Goal: Task Accomplishment & Management: Use online tool/utility

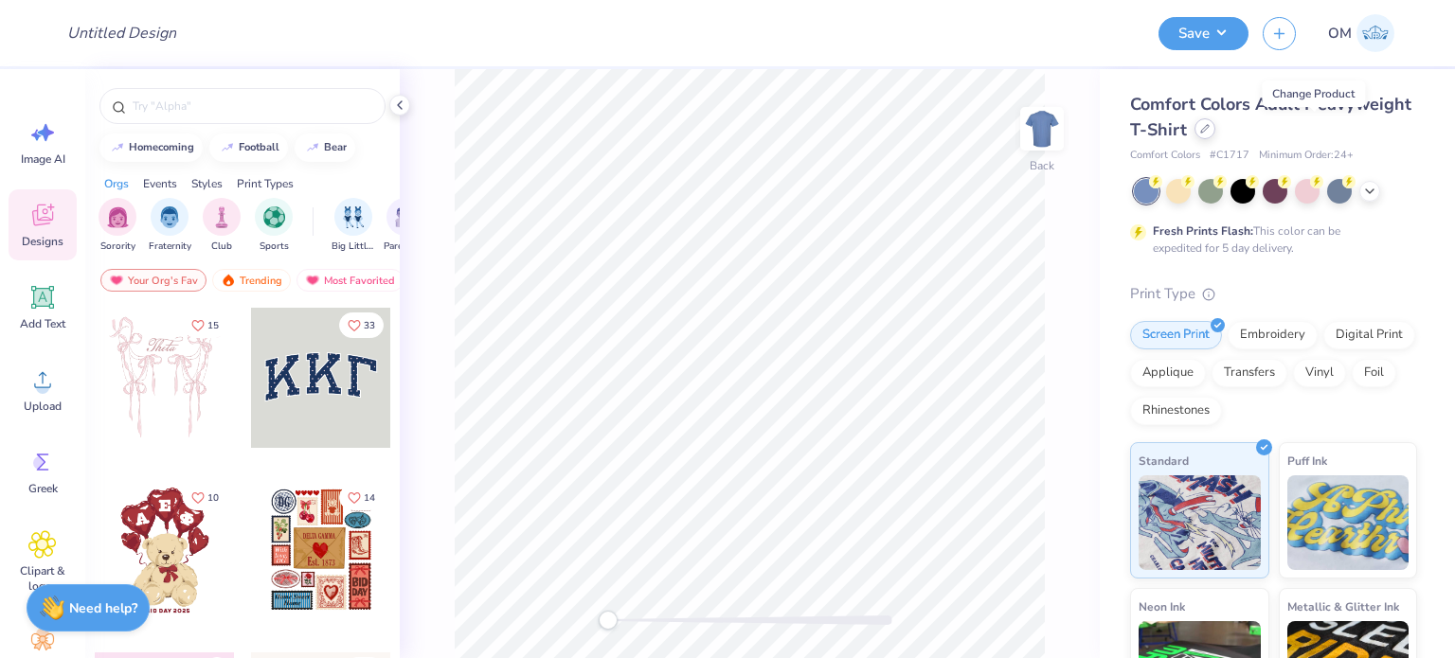
click at [1215, 135] on div at bounding box center [1204, 128] width 21 height 21
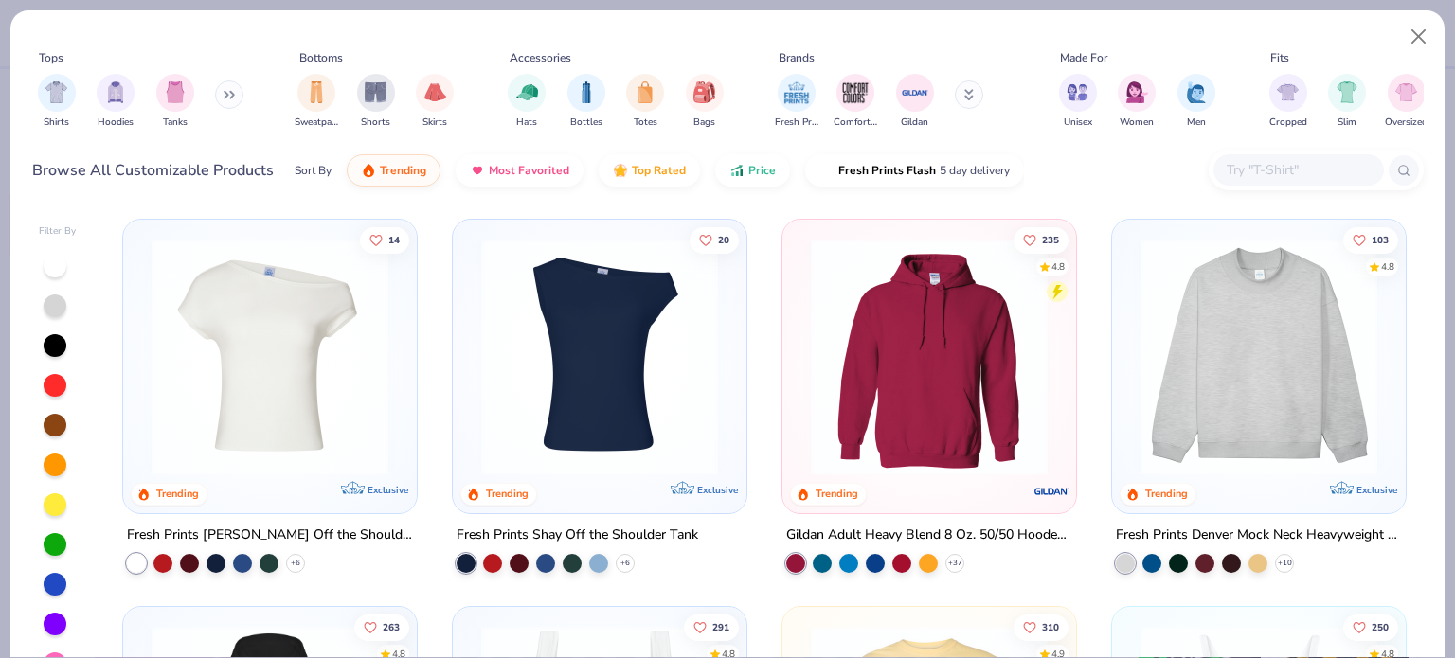
click at [913, 526] on div "Gildan Adult Heavy Blend 8 Oz. 50/50 Hooded Sweatshirt" at bounding box center [929, 536] width 286 height 24
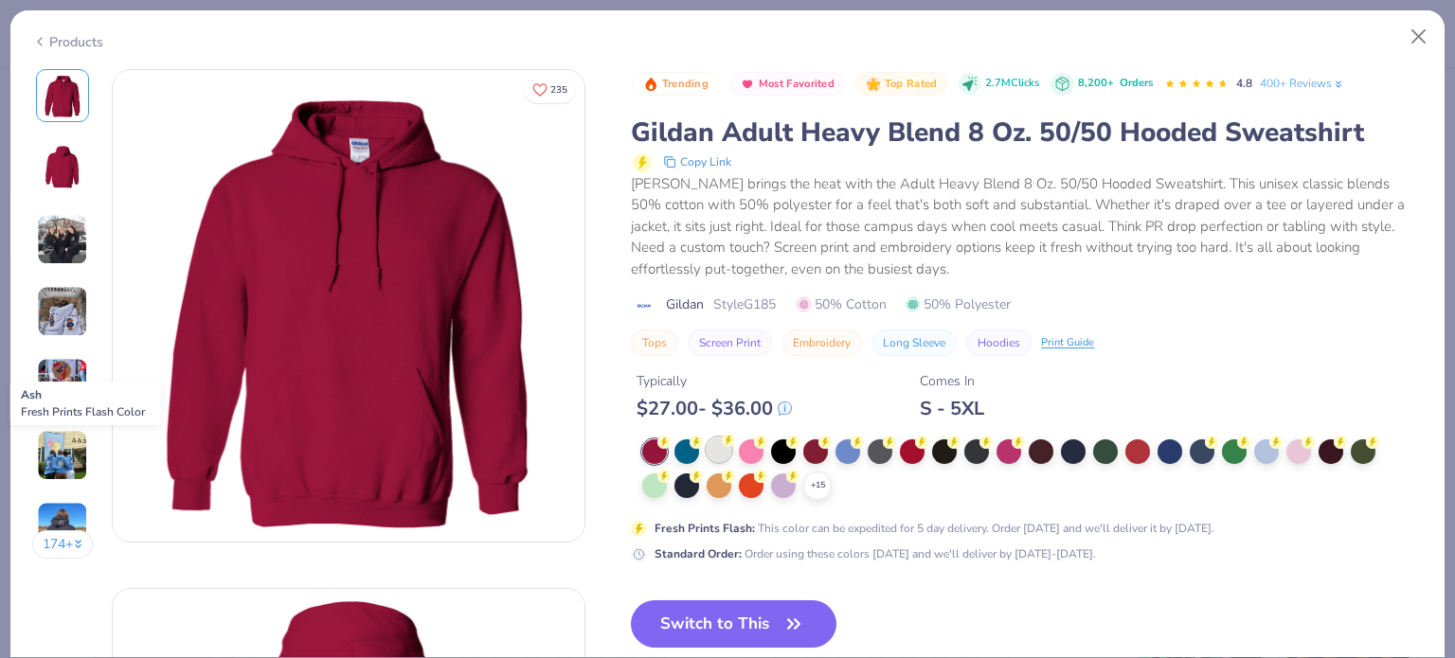
click at [717, 440] on div at bounding box center [719, 450] width 25 height 25
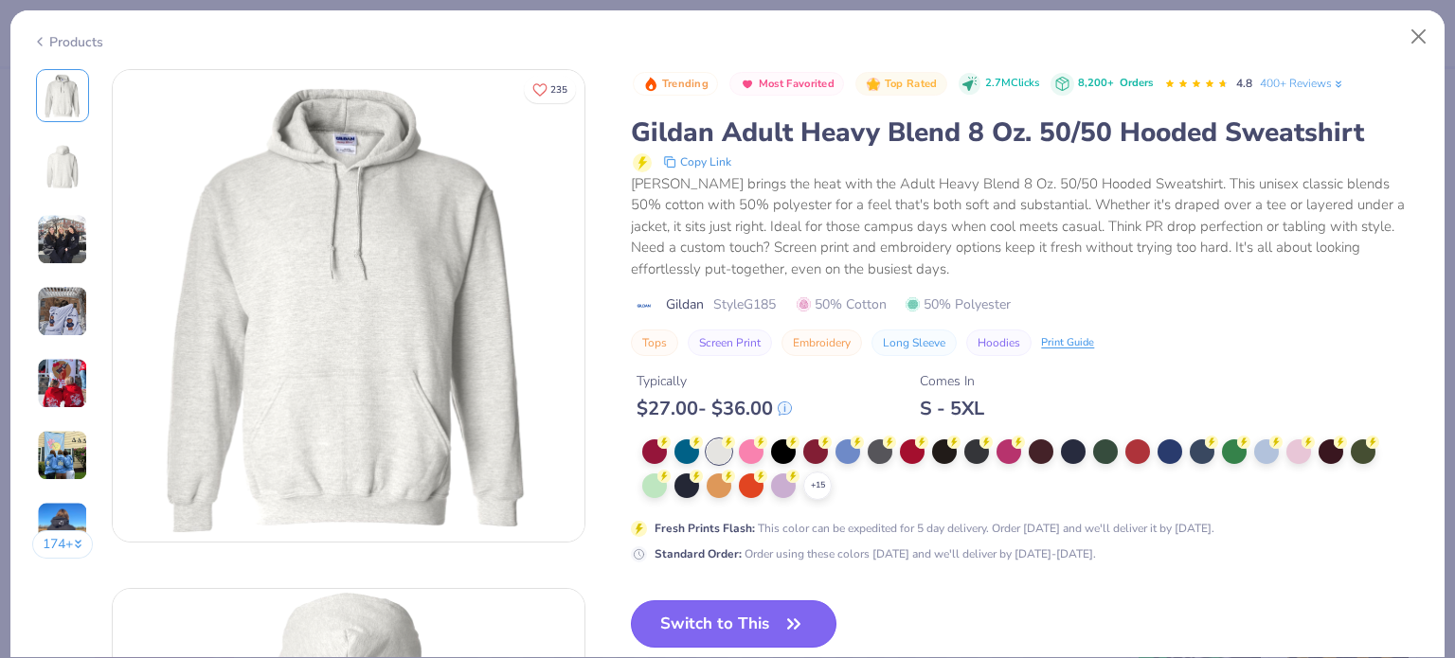
click at [725, 619] on button "Switch to This" at bounding box center [734, 624] width 206 height 47
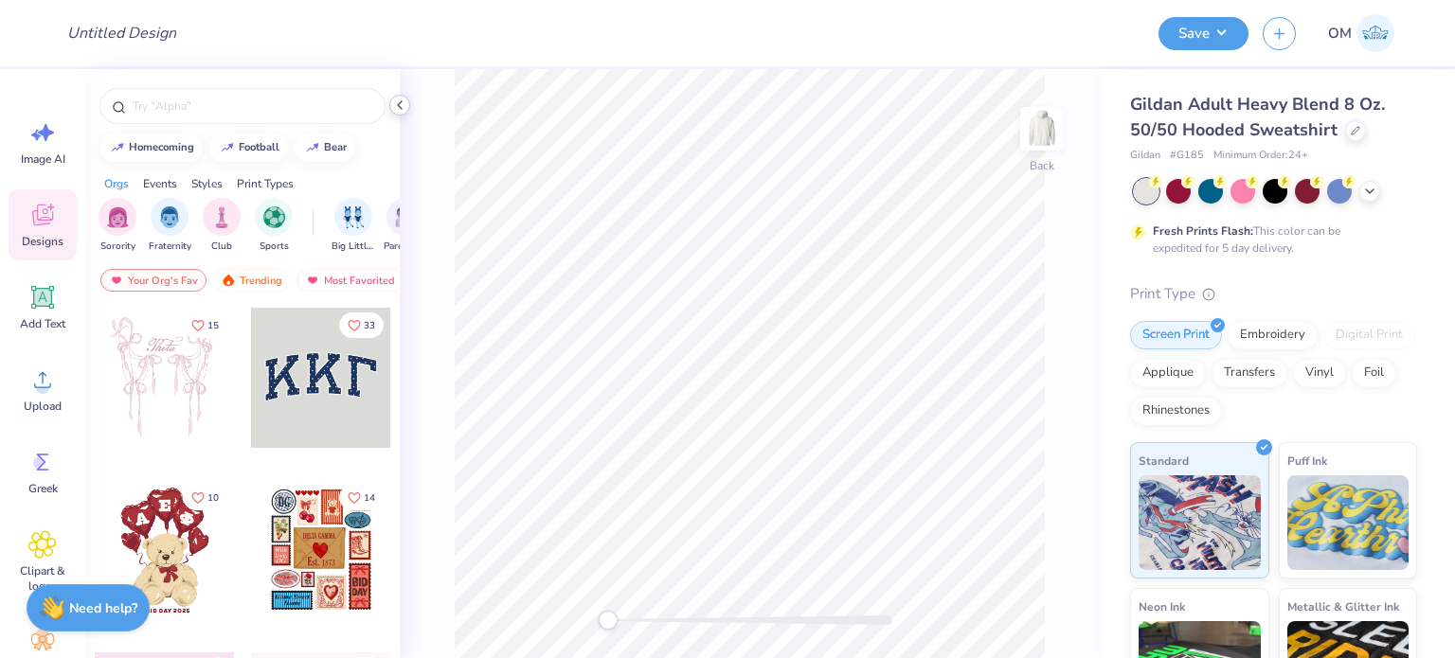
click at [399, 103] on polyline at bounding box center [400, 105] width 4 height 8
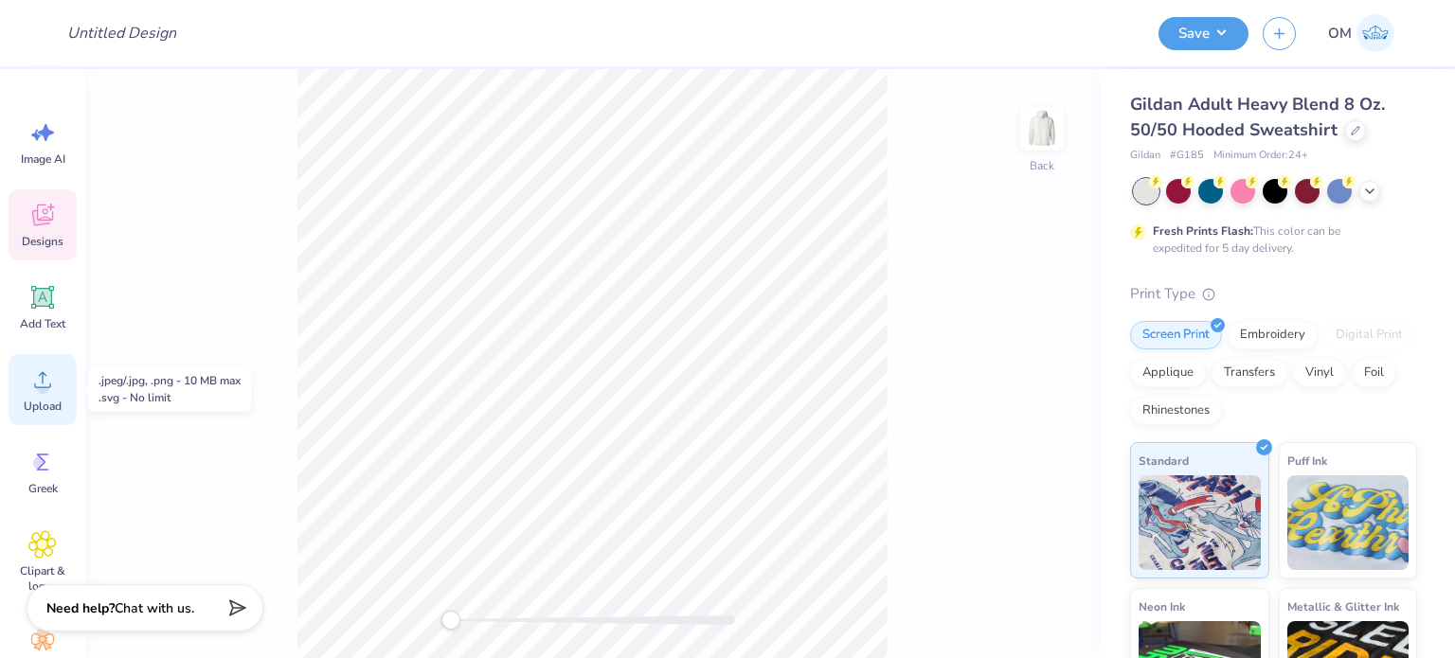
click at [50, 392] on icon at bounding box center [42, 380] width 28 height 28
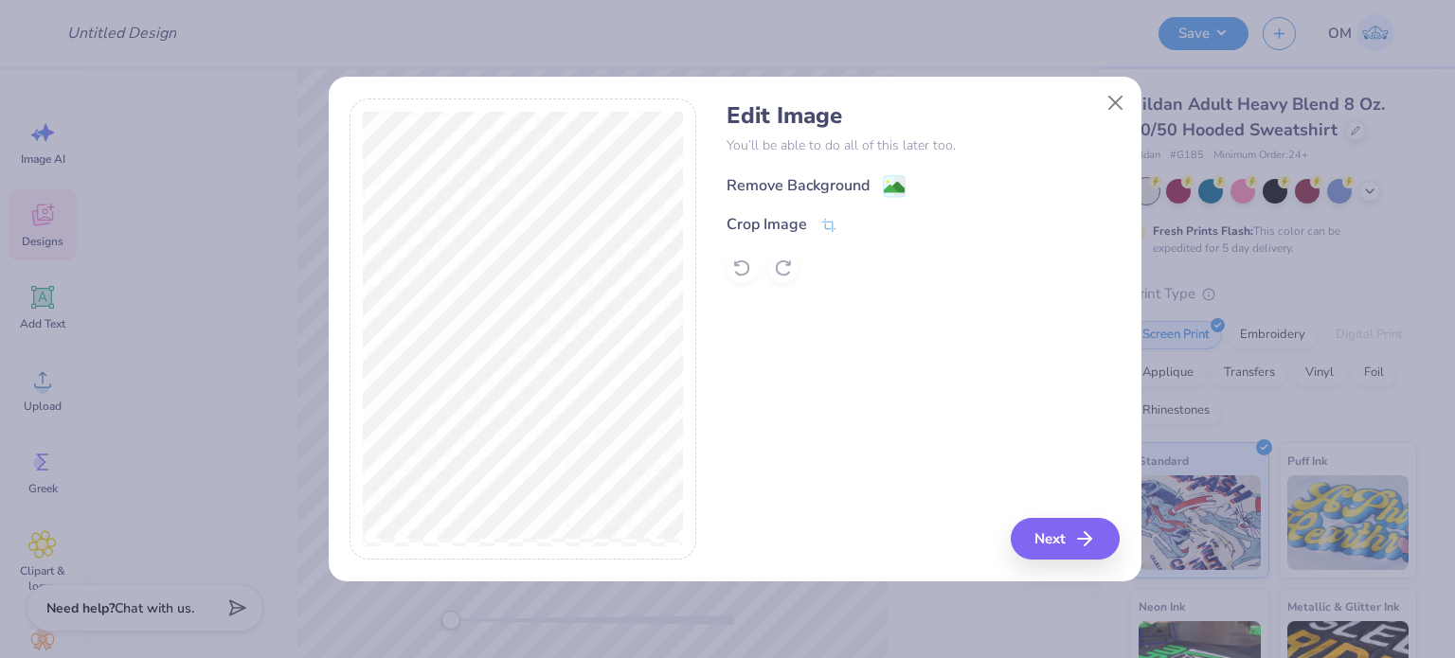
click at [891, 176] on rect at bounding box center [894, 186] width 22 height 22
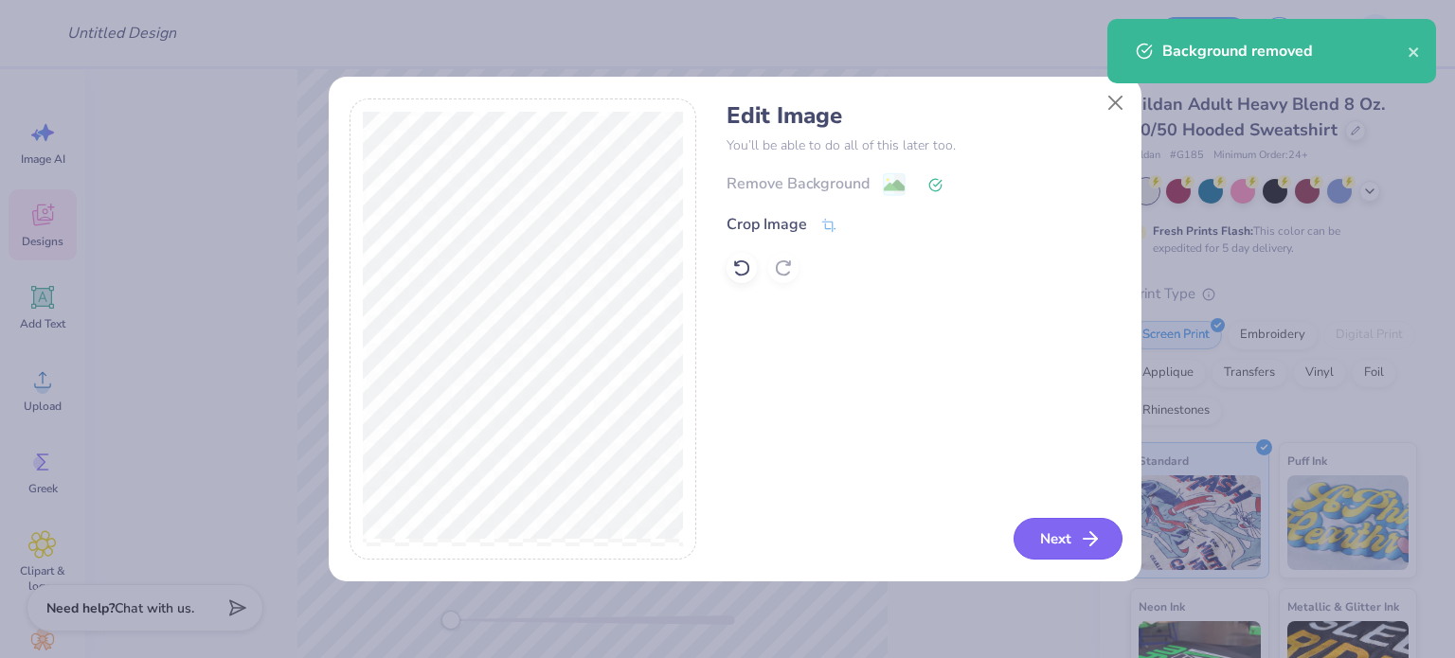
click at [1077, 537] on button "Next" at bounding box center [1068, 539] width 109 height 42
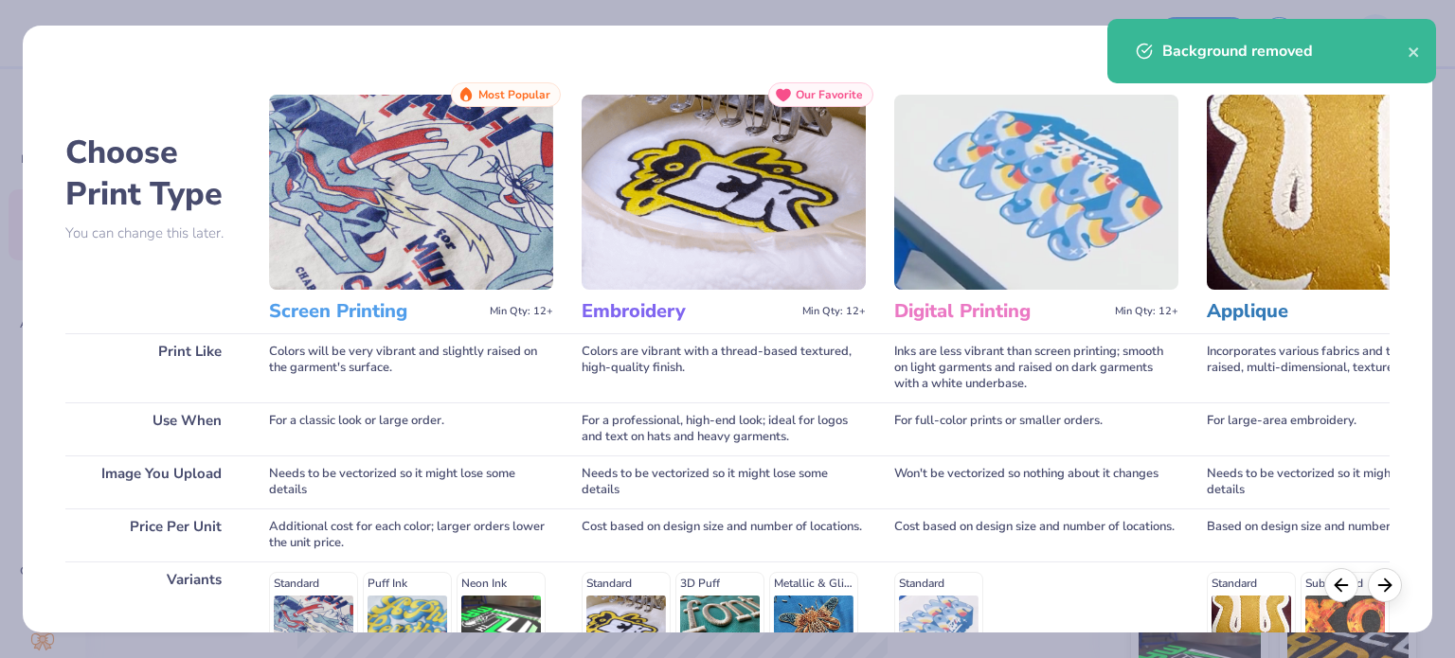
scroll to position [285, 0]
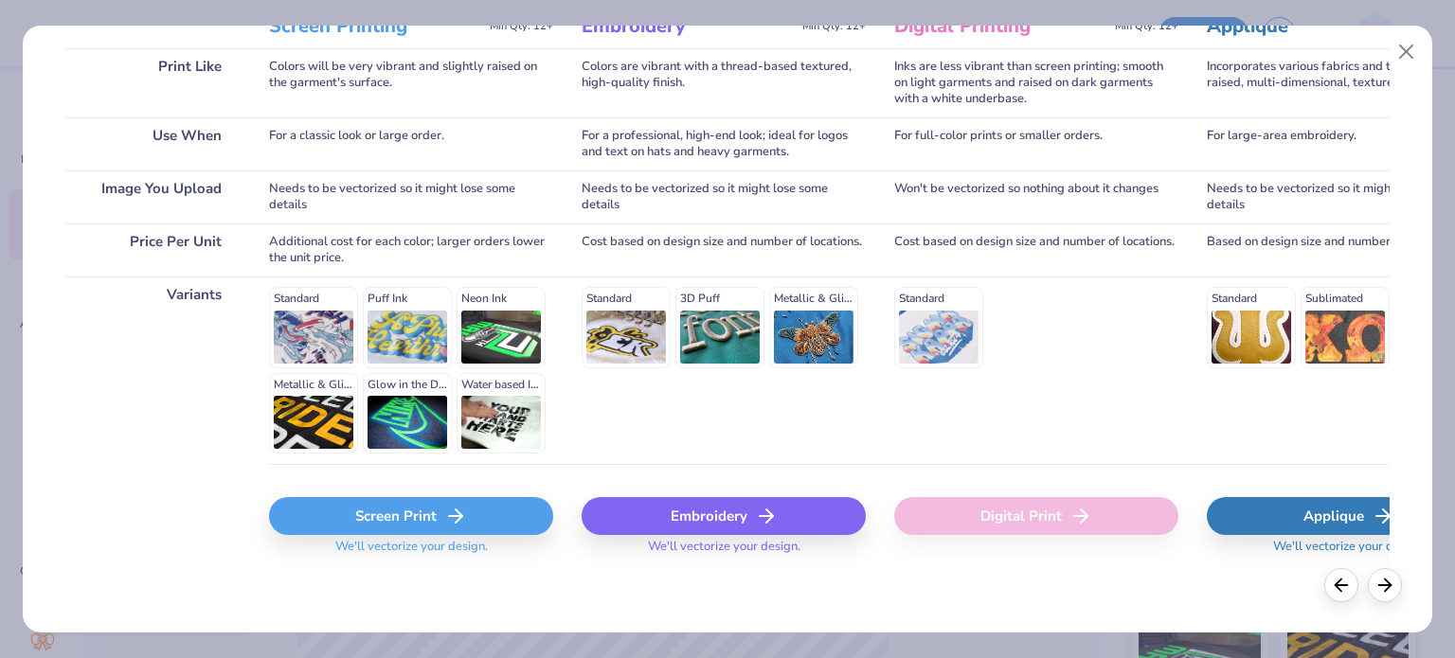
click at [307, 507] on div "Screen Print" at bounding box center [411, 516] width 284 height 38
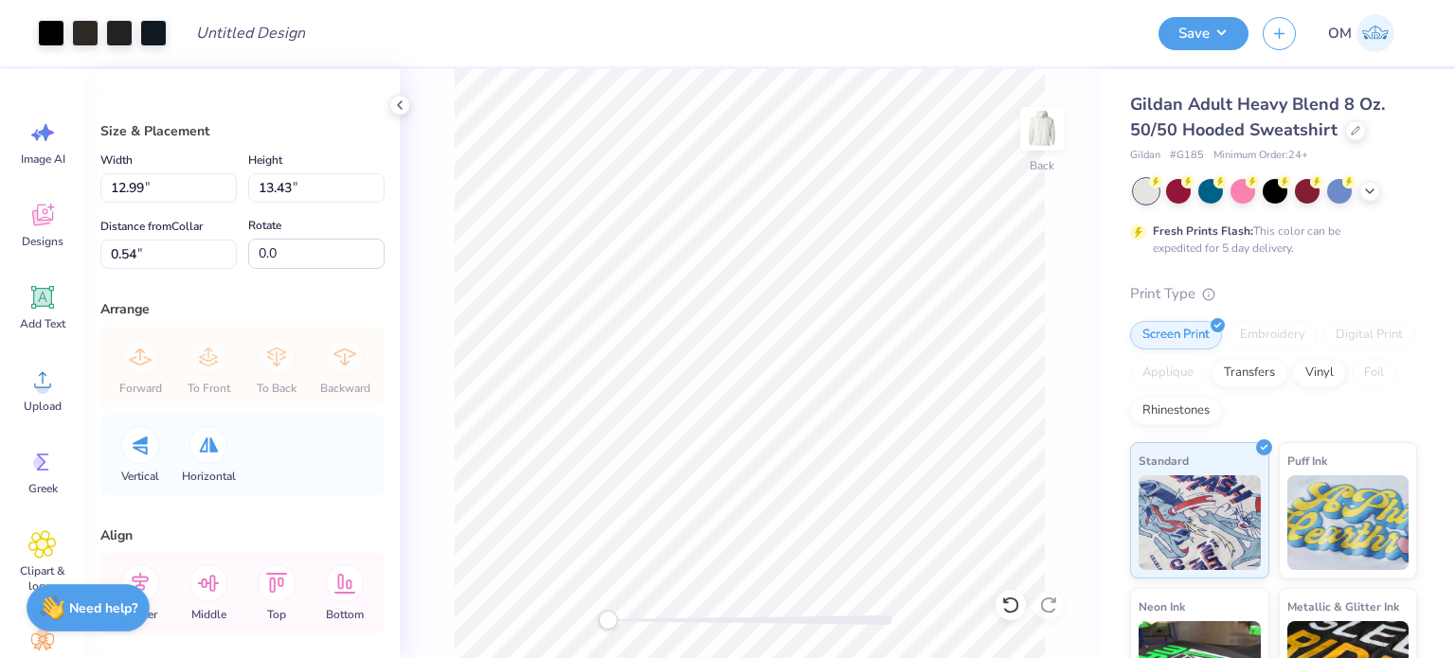
type input "5.31"
type input "5.48"
type input "8.48"
type input "4.05"
type input "4.19"
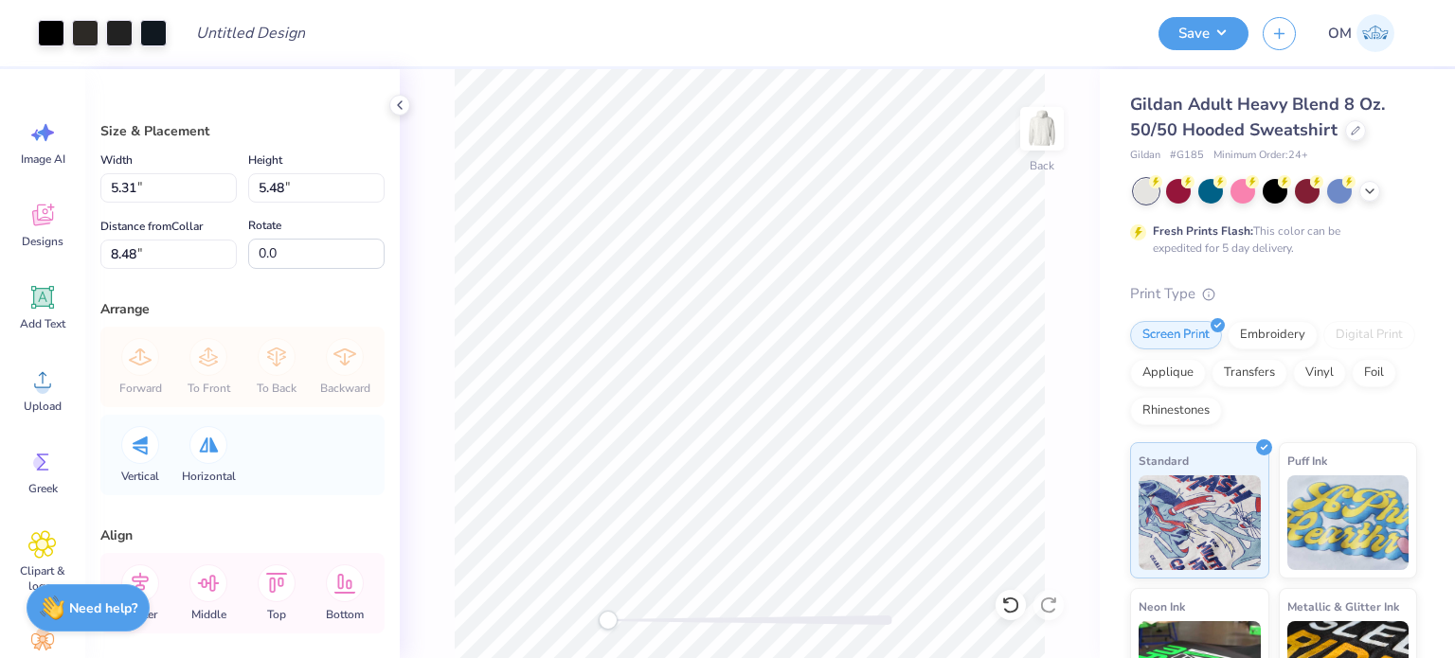
type input "3.00"
click at [45, 29] on div at bounding box center [51, 31] width 27 height 27
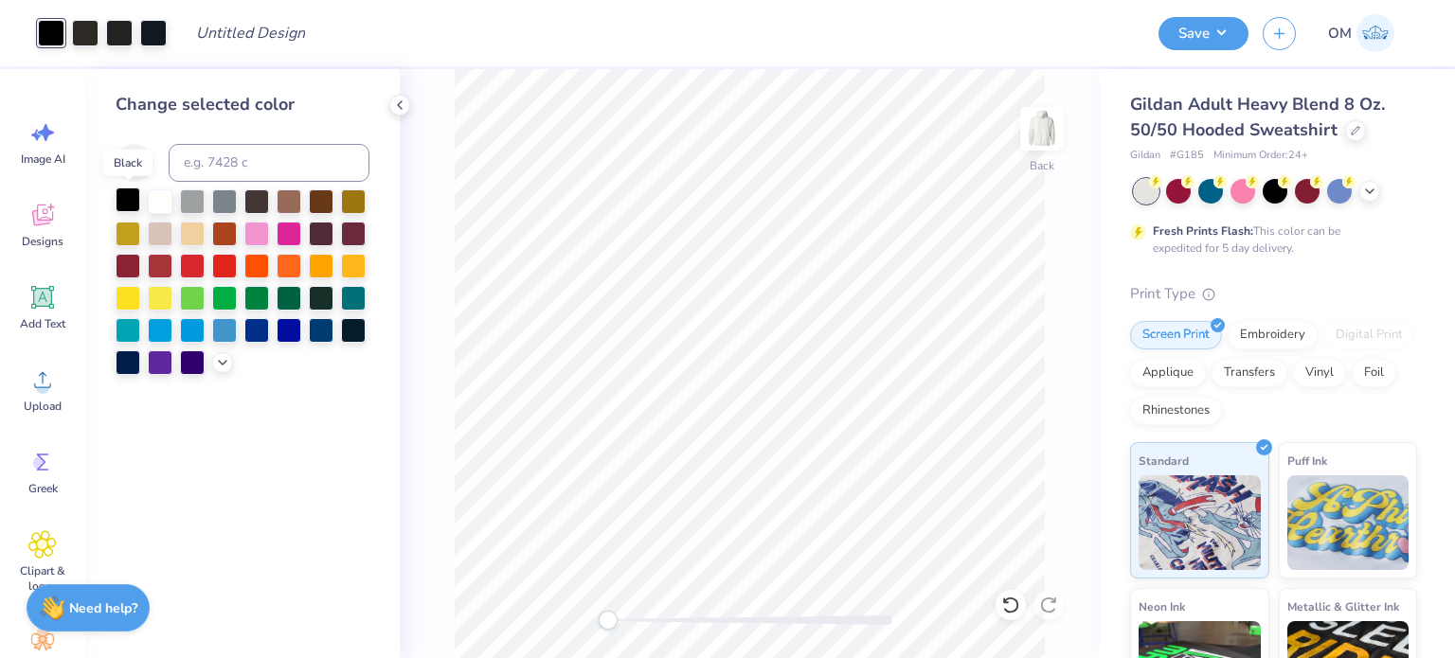
click at [117, 192] on div at bounding box center [128, 200] width 25 height 25
click at [84, 21] on div at bounding box center [85, 31] width 27 height 27
click at [129, 199] on div at bounding box center [128, 200] width 25 height 25
click at [81, 45] on div at bounding box center [85, 31] width 27 height 27
click at [129, 197] on div at bounding box center [128, 200] width 25 height 25
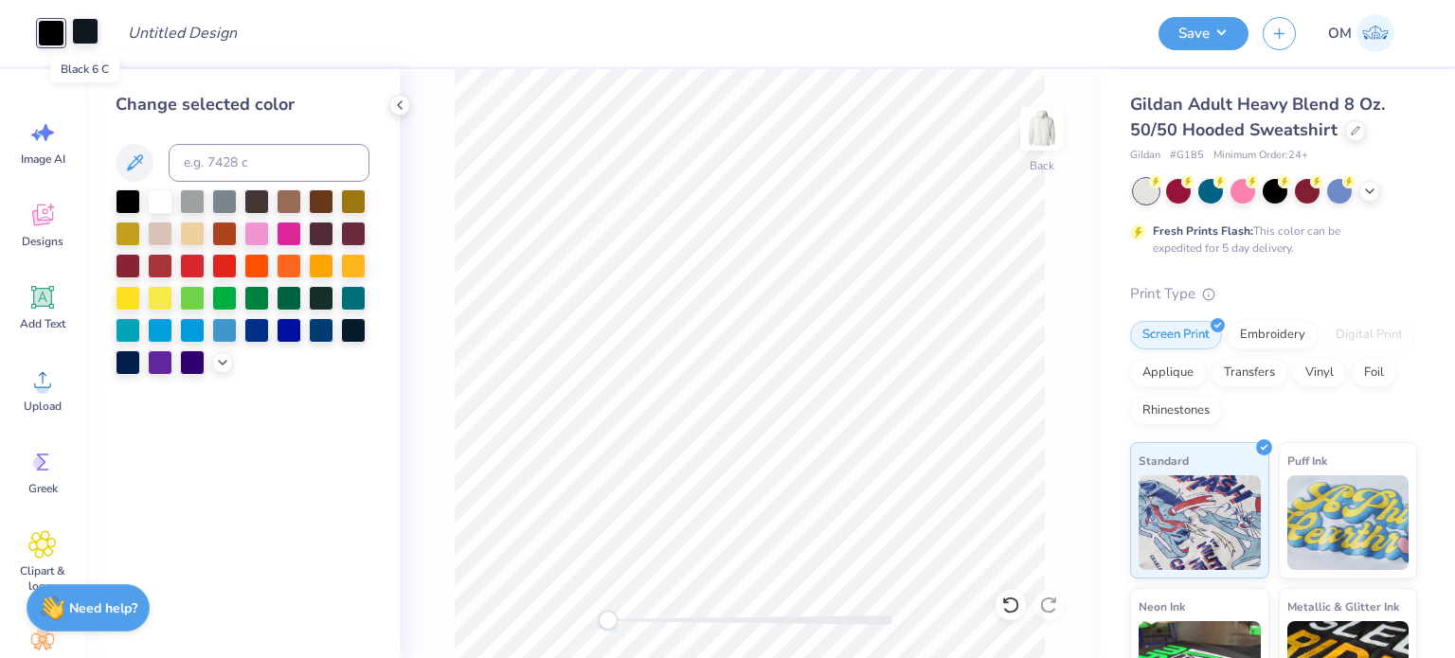
click at [77, 20] on div at bounding box center [85, 31] width 27 height 27
click at [127, 191] on div at bounding box center [128, 200] width 25 height 25
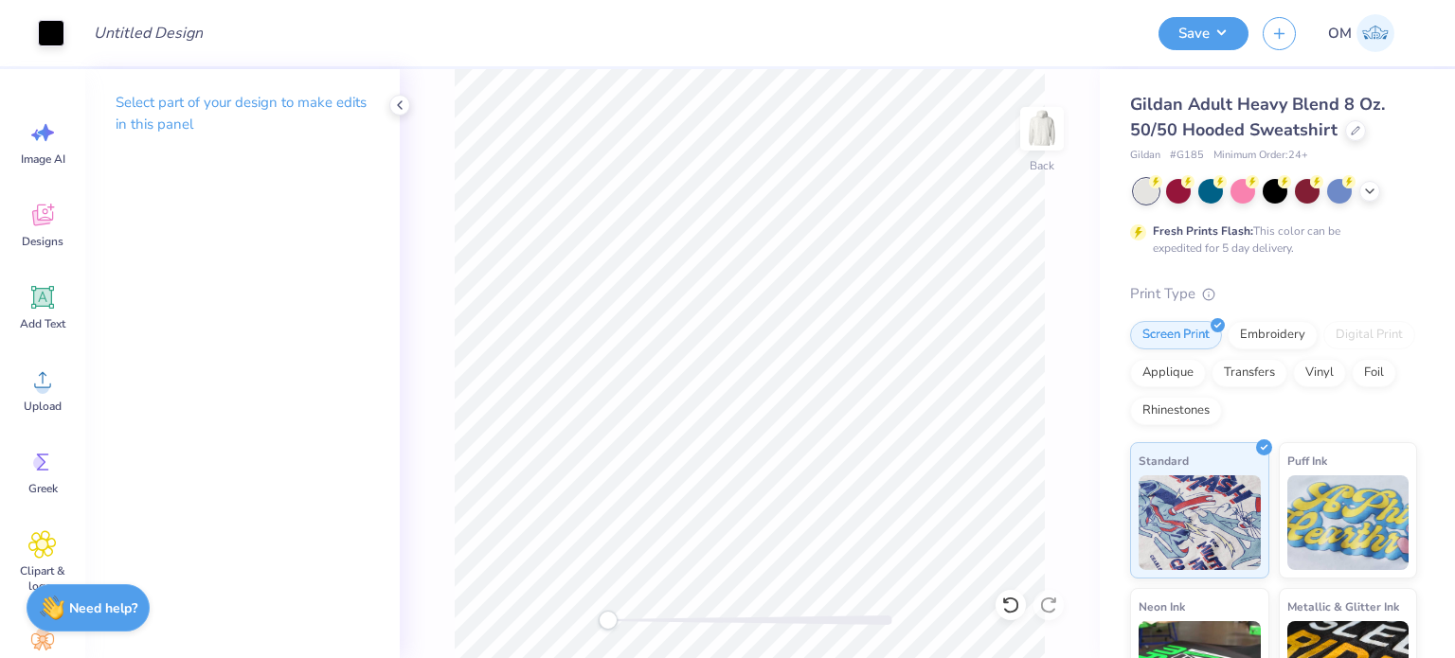
click at [1046, 94] on div "Back" at bounding box center [750, 363] width 700 height 589
click at [1040, 135] on img at bounding box center [1042, 129] width 76 height 76
click at [393, 104] on icon at bounding box center [399, 105] width 15 height 15
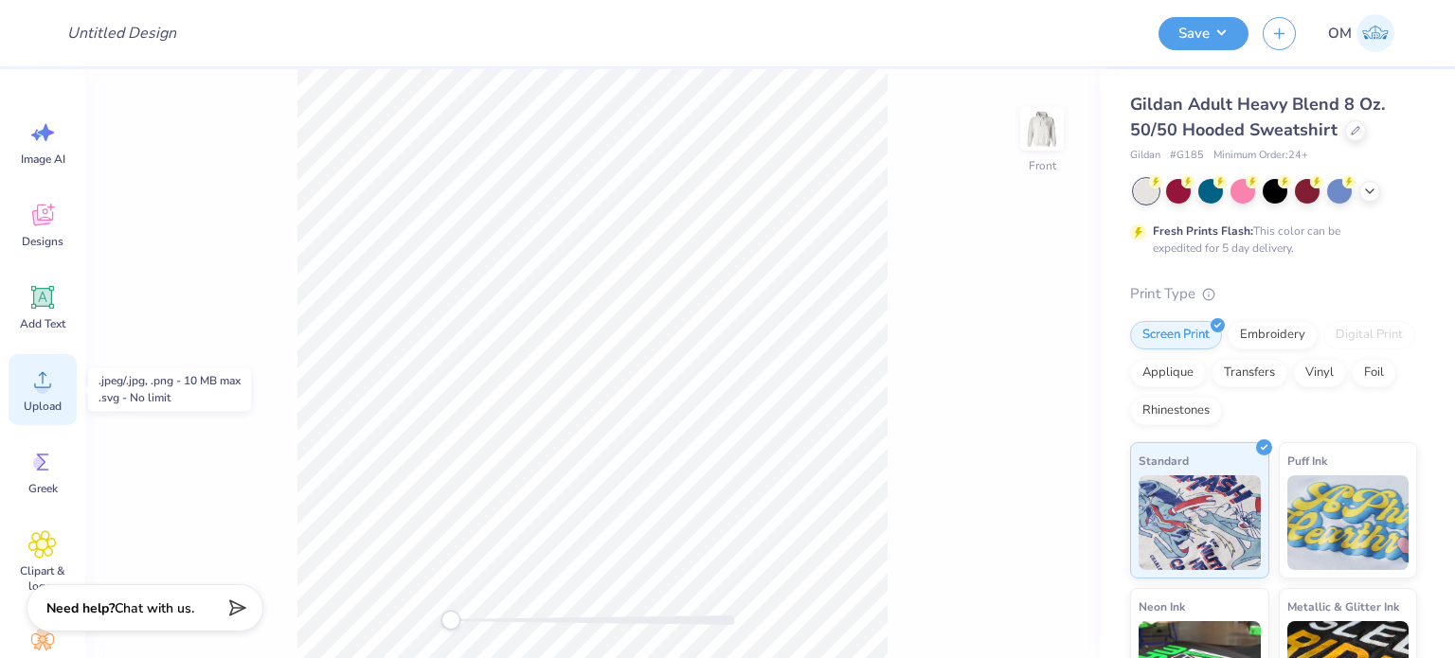
click at [18, 397] on div "Upload" at bounding box center [43, 389] width 68 height 71
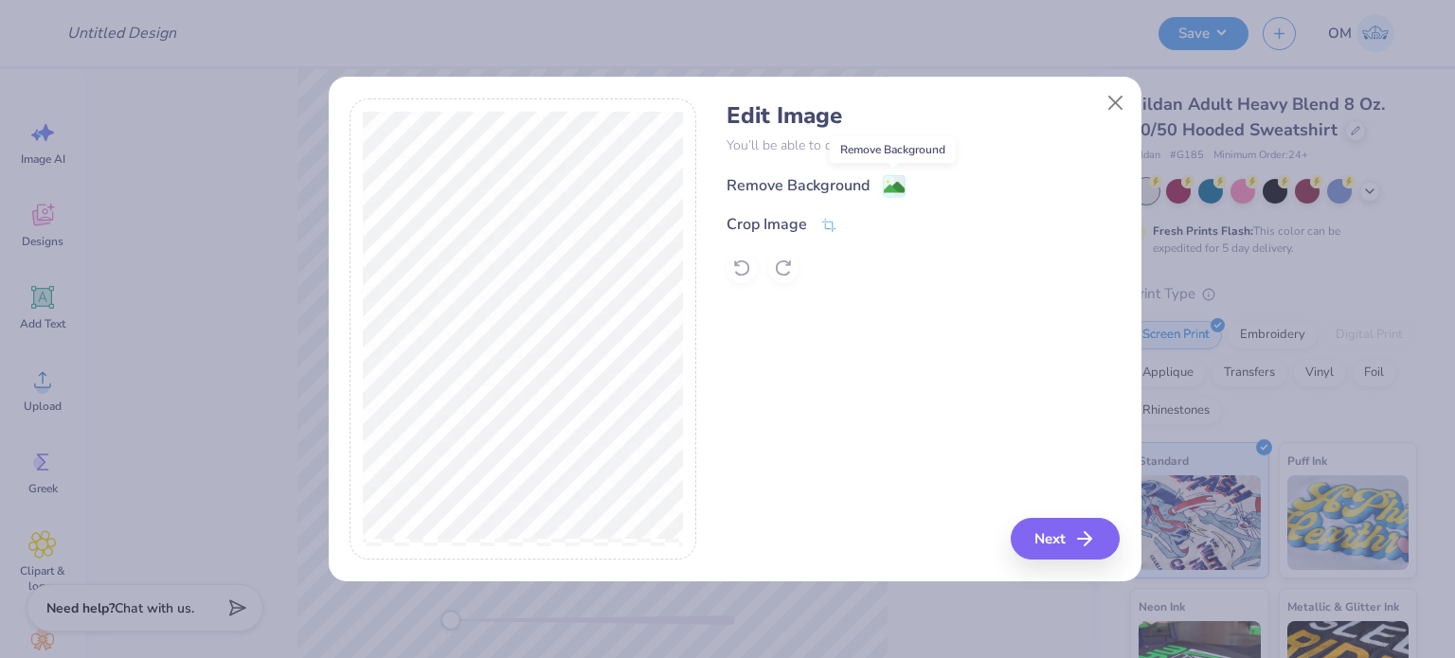
click at [887, 184] on image at bounding box center [894, 187] width 21 height 21
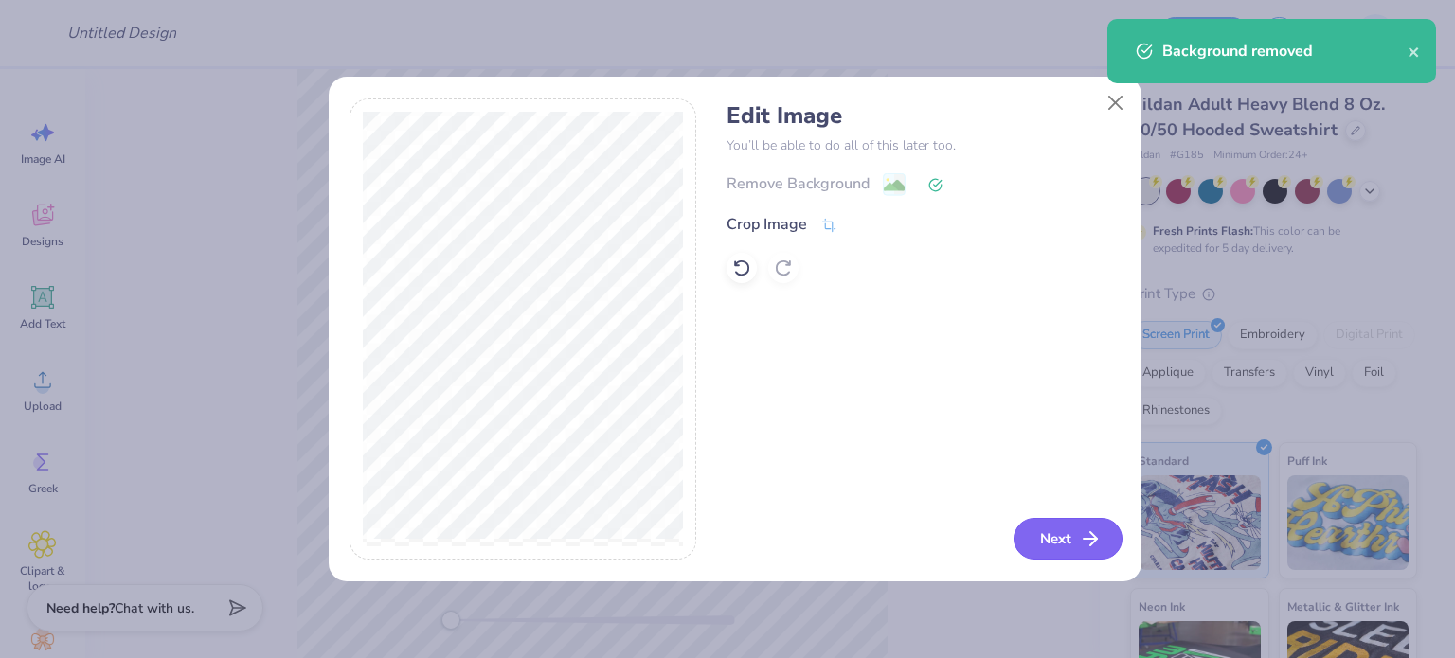
click at [1046, 522] on button "Next" at bounding box center [1068, 539] width 109 height 42
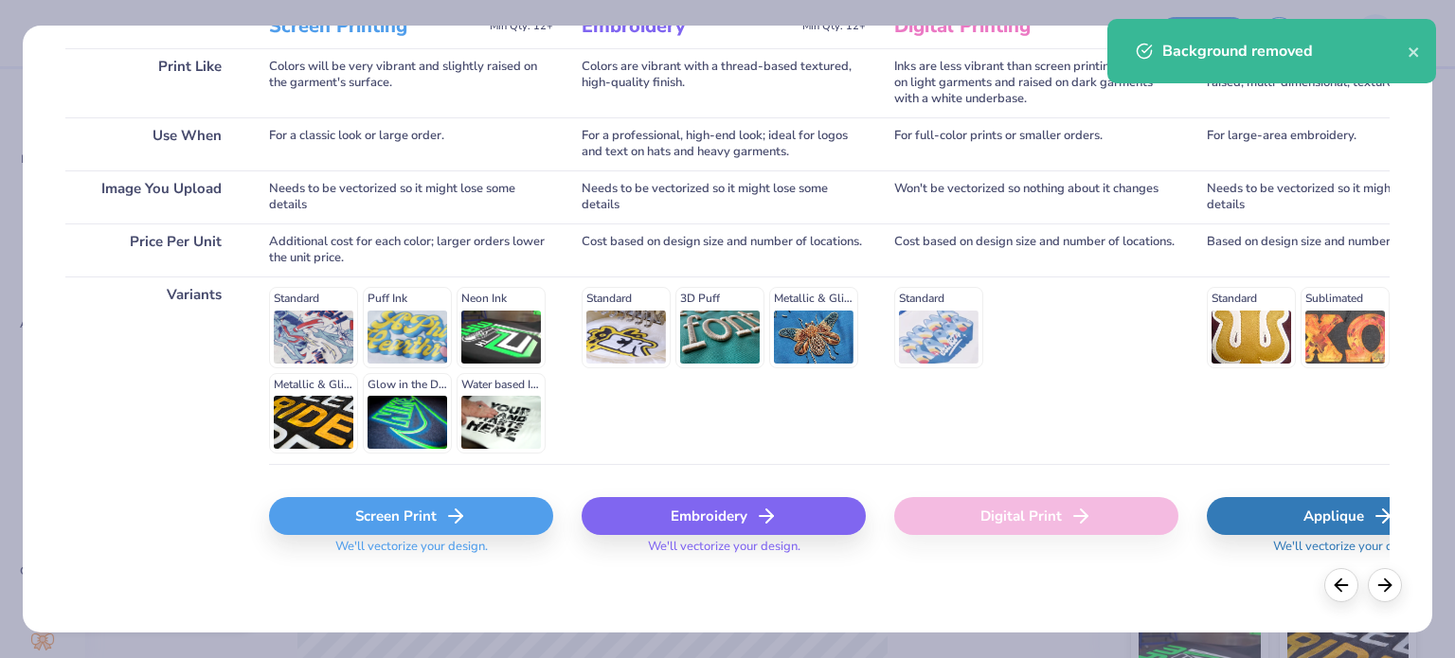
click at [350, 522] on div "Screen Print" at bounding box center [411, 516] width 284 height 38
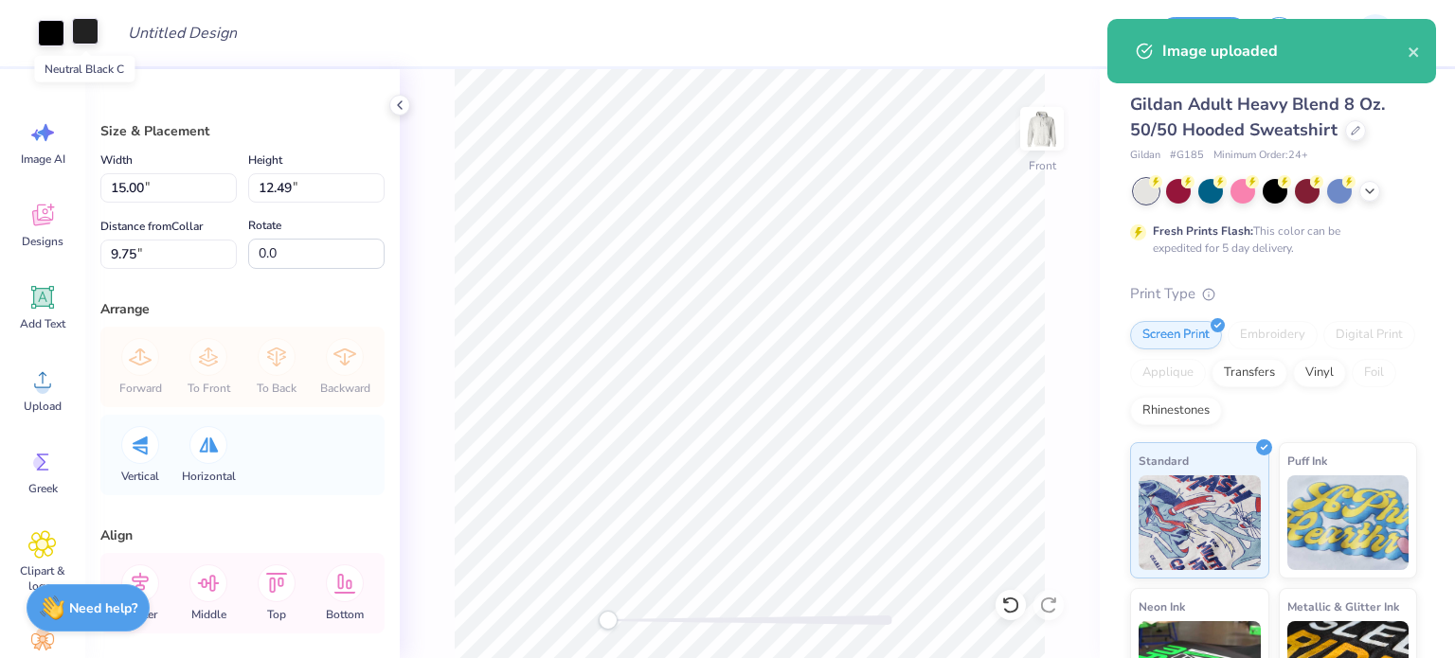
click at [88, 24] on div at bounding box center [85, 31] width 27 height 27
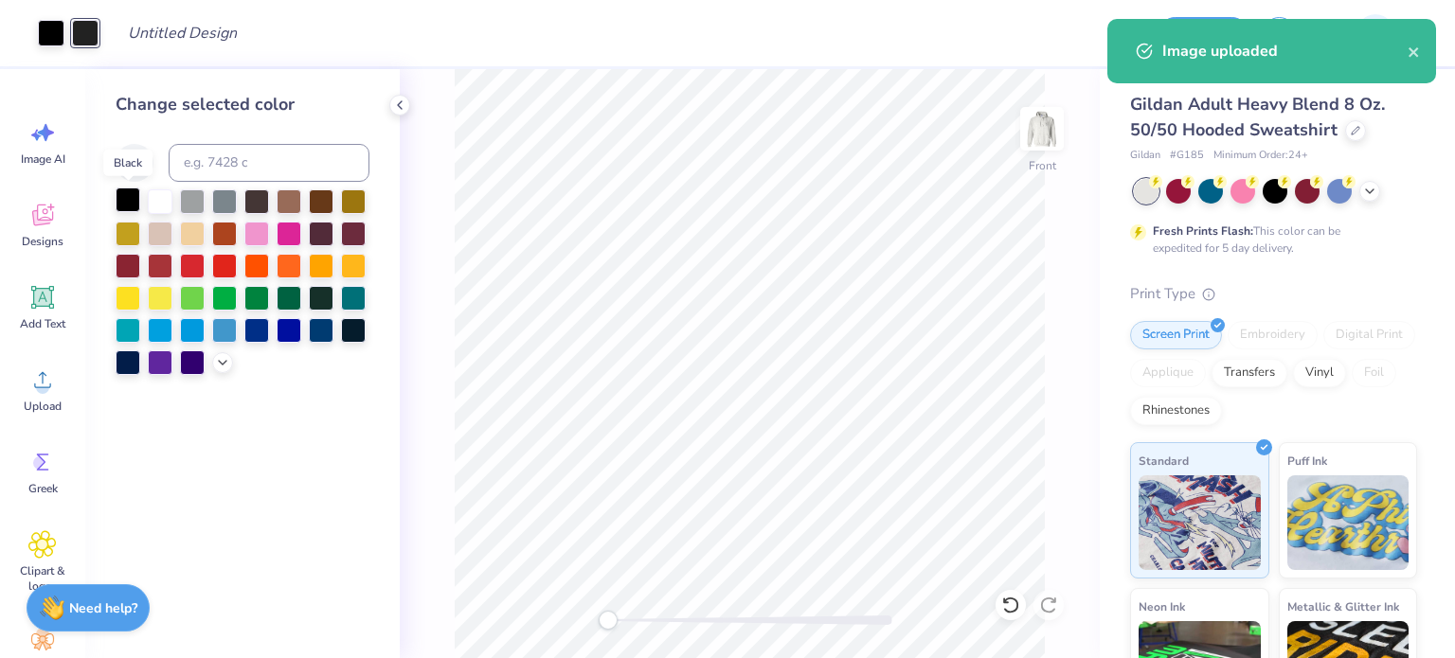
click at [135, 212] on div at bounding box center [128, 200] width 25 height 25
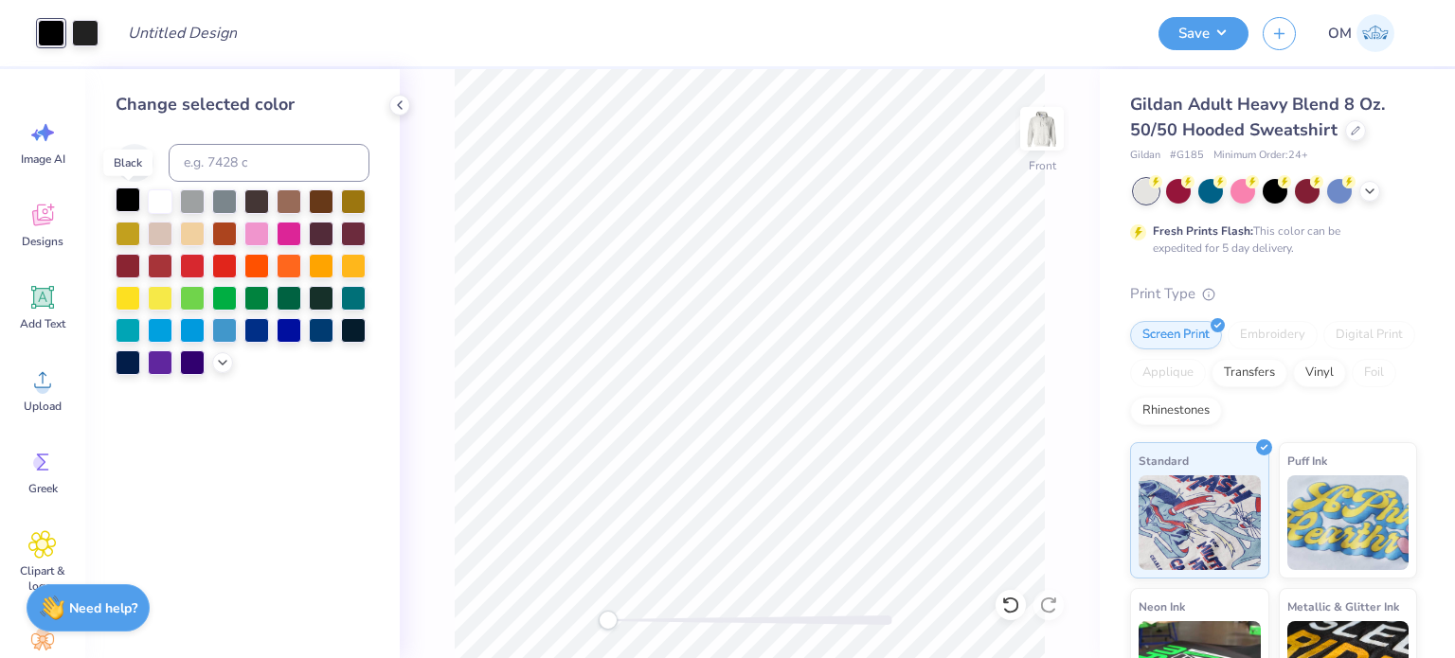
click at [124, 198] on div at bounding box center [128, 200] width 25 height 25
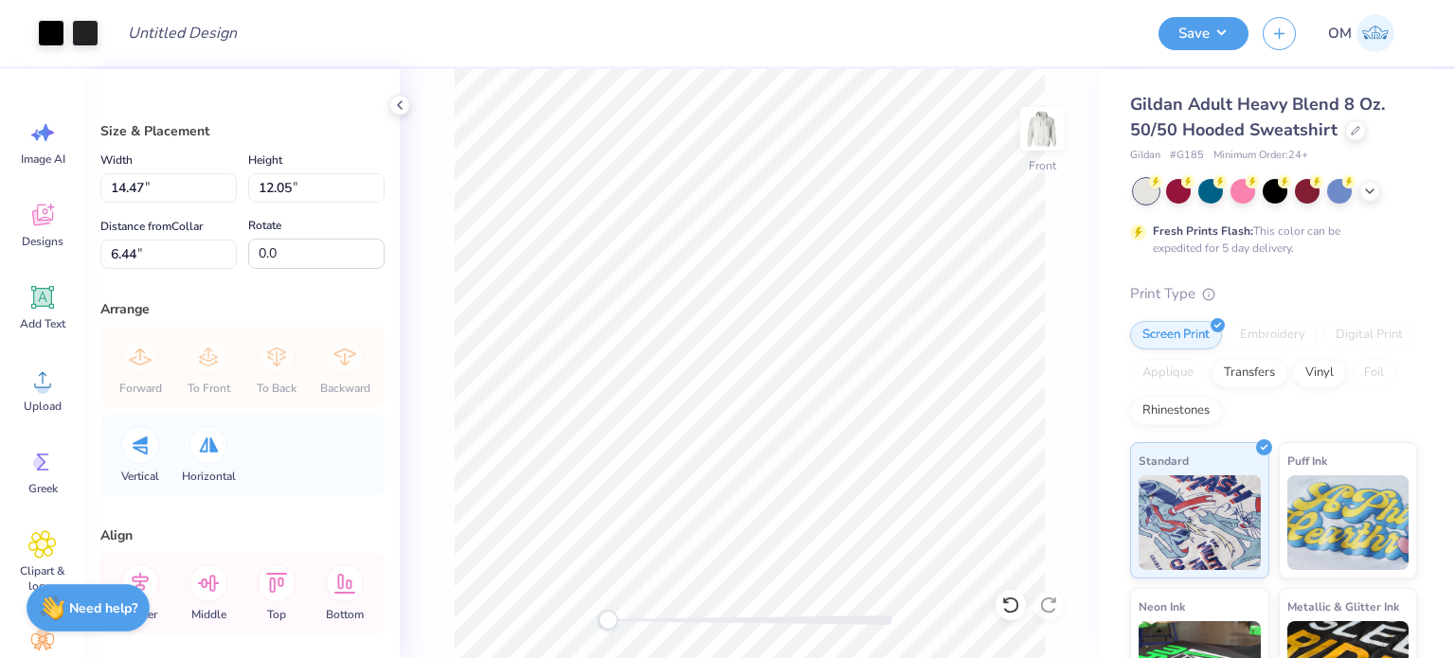
type input "14.47"
type input "12.05"
type input "6.44"
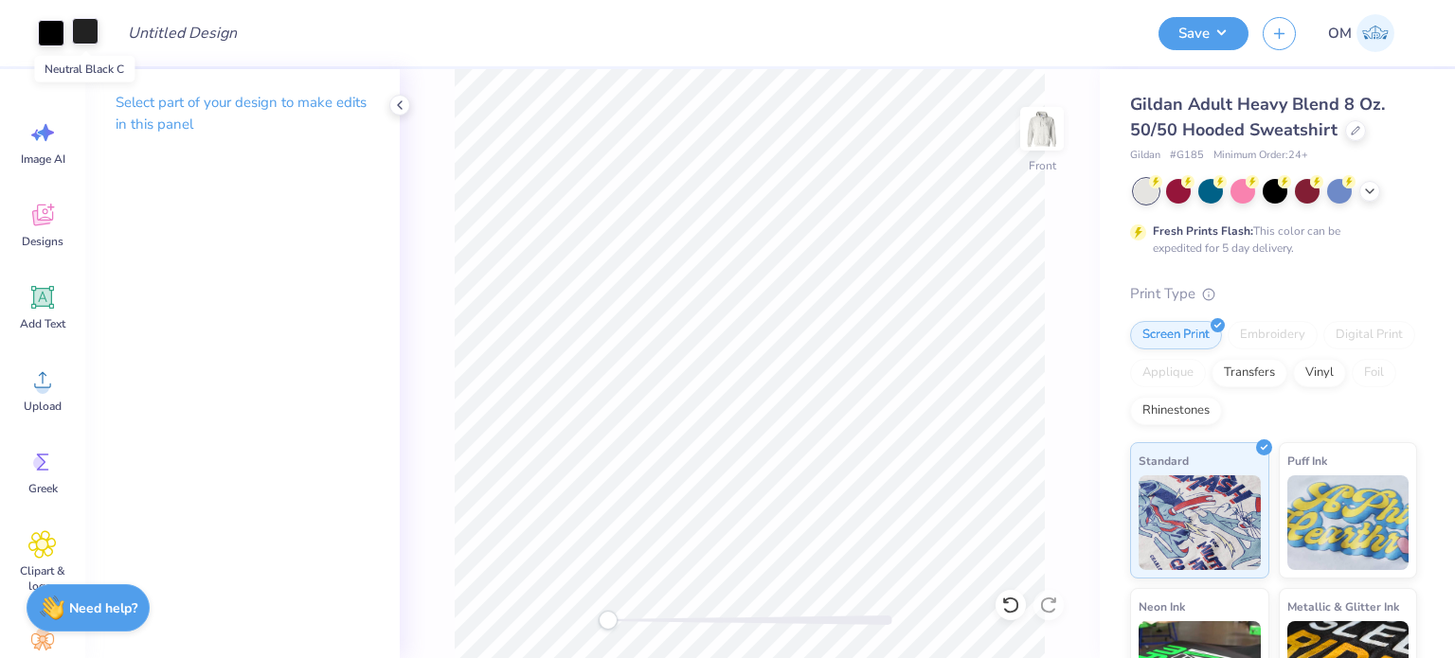
click at [83, 33] on div at bounding box center [85, 31] width 27 height 27
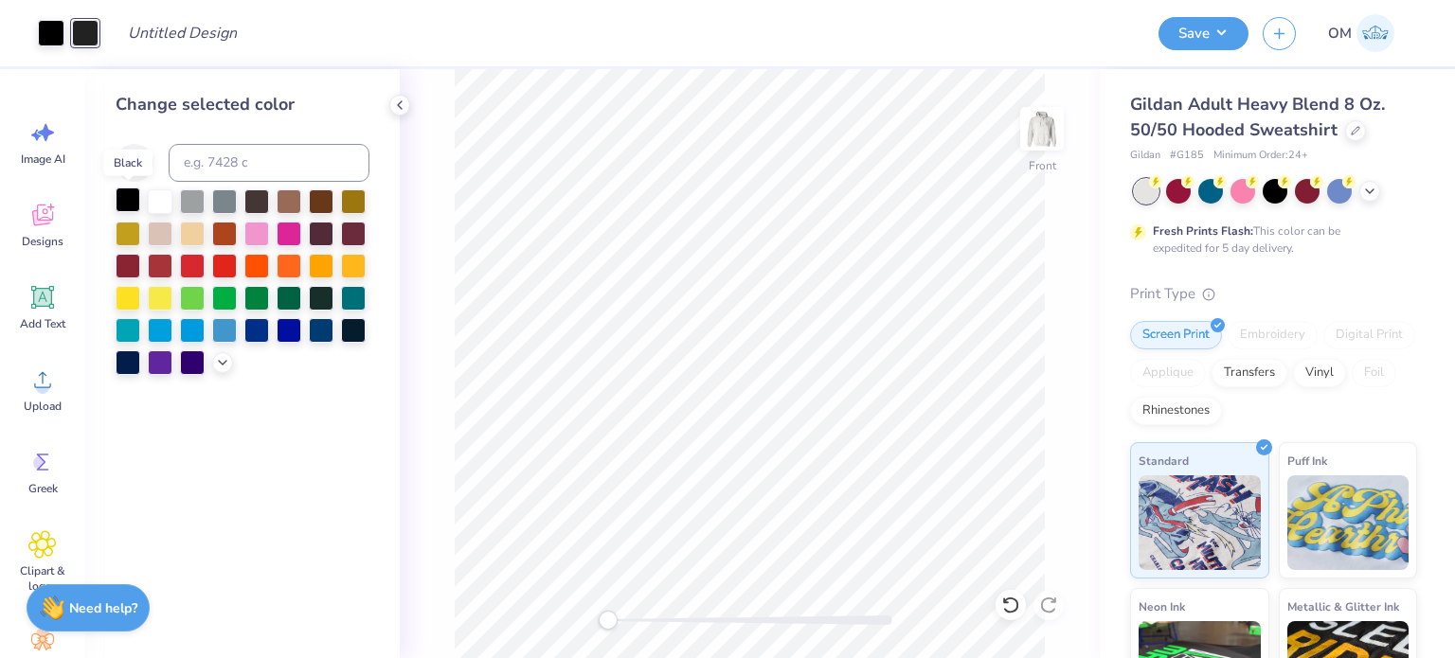
click at [122, 207] on div at bounding box center [128, 200] width 25 height 25
click at [394, 108] on icon at bounding box center [399, 105] width 15 height 15
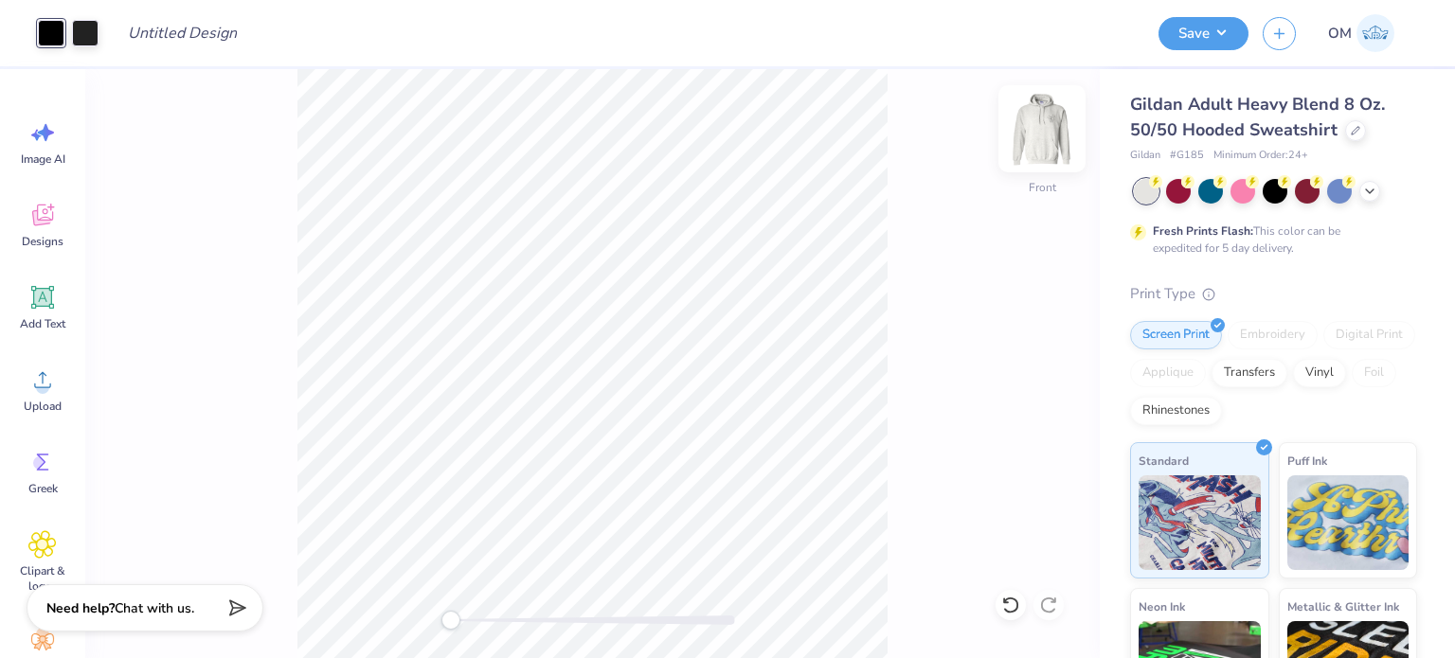
click at [1041, 117] on img at bounding box center [1042, 129] width 76 height 76
click at [45, 33] on div at bounding box center [51, 33] width 27 height 27
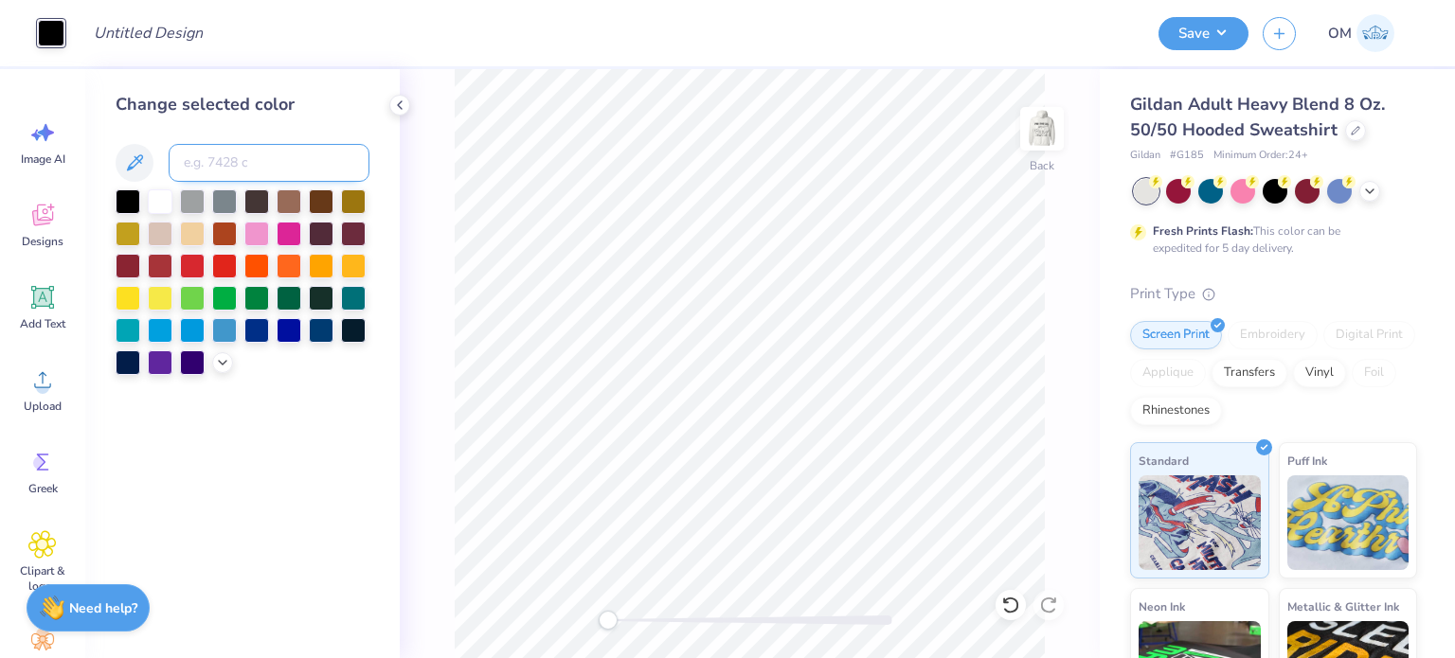
click at [182, 170] on input at bounding box center [269, 163] width 201 height 38
type input "7428"
click at [394, 97] on div at bounding box center [399, 105] width 21 height 21
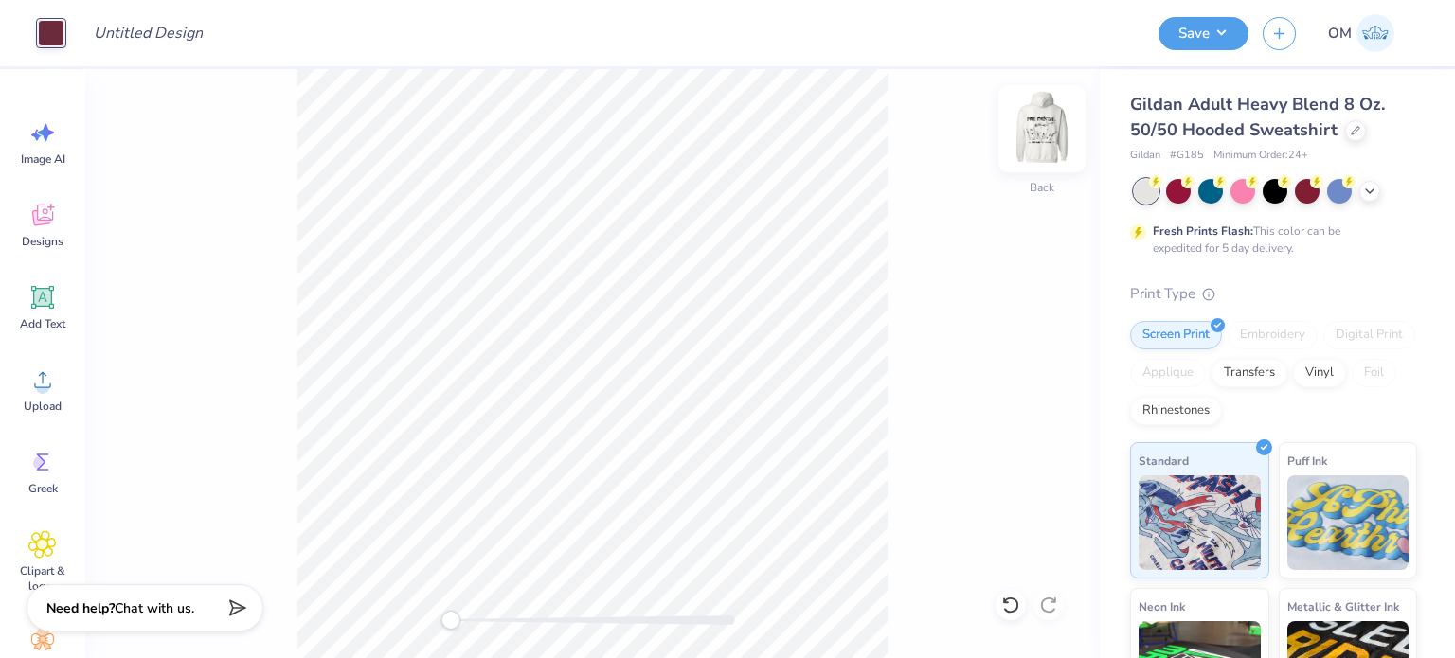
click at [1038, 117] on img at bounding box center [1042, 129] width 76 height 76
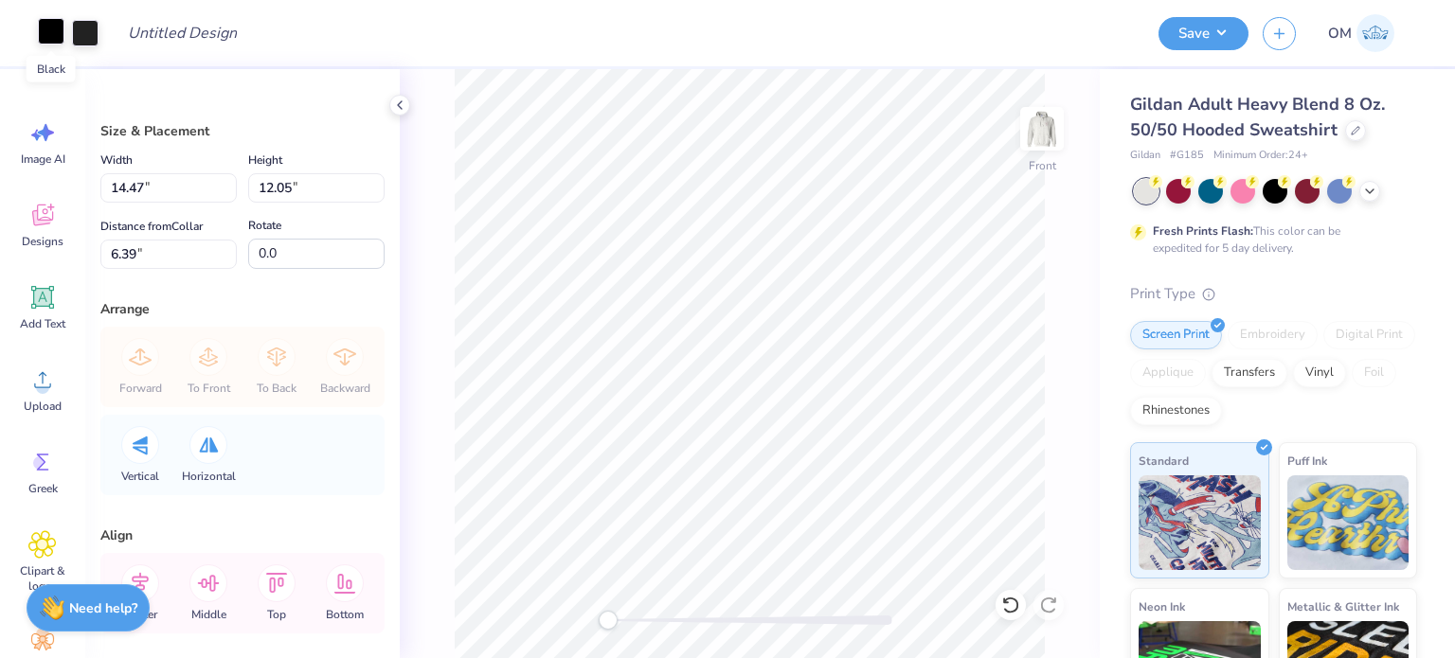
click at [41, 41] on div at bounding box center [51, 31] width 27 height 27
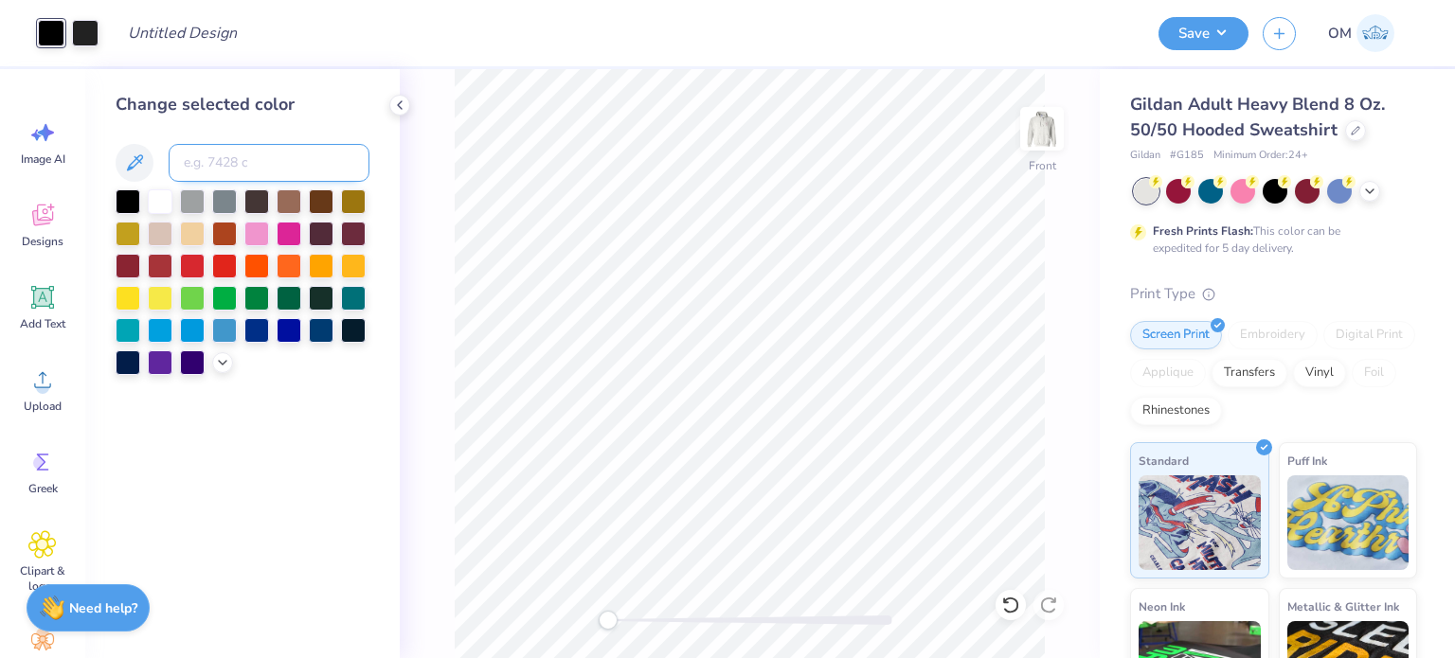
click at [262, 164] on input at bounding box center [269, 163] width 201 height 38
type input "7428"
click at [87, 32] on div at bounding box center [85, 31] width 27 height 27
click at [228, 159] on input at bounding box center [269, 163] width 201 height 38
type input "7428"
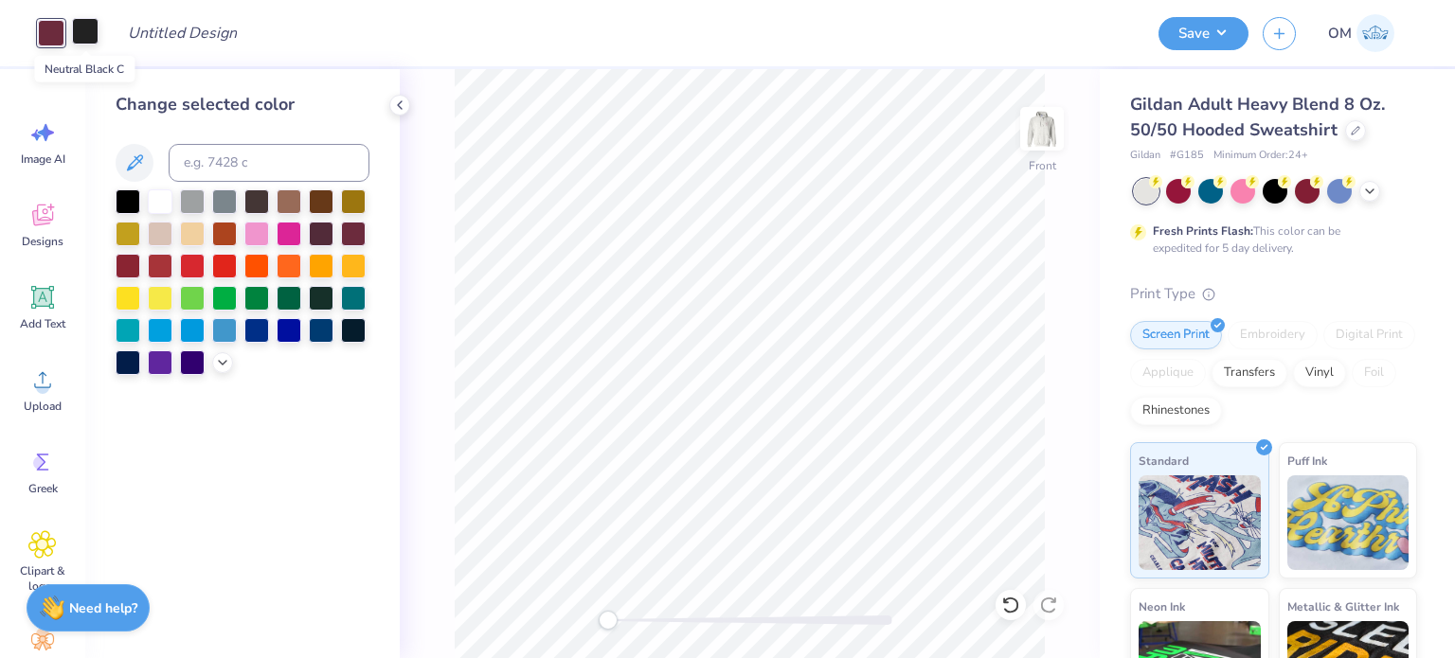
click at [83, 26] on div at bounding box center [85, 31] width 27 height 27
click at [152, 204] on div at bounding box center [160, 200] width 25 height 25
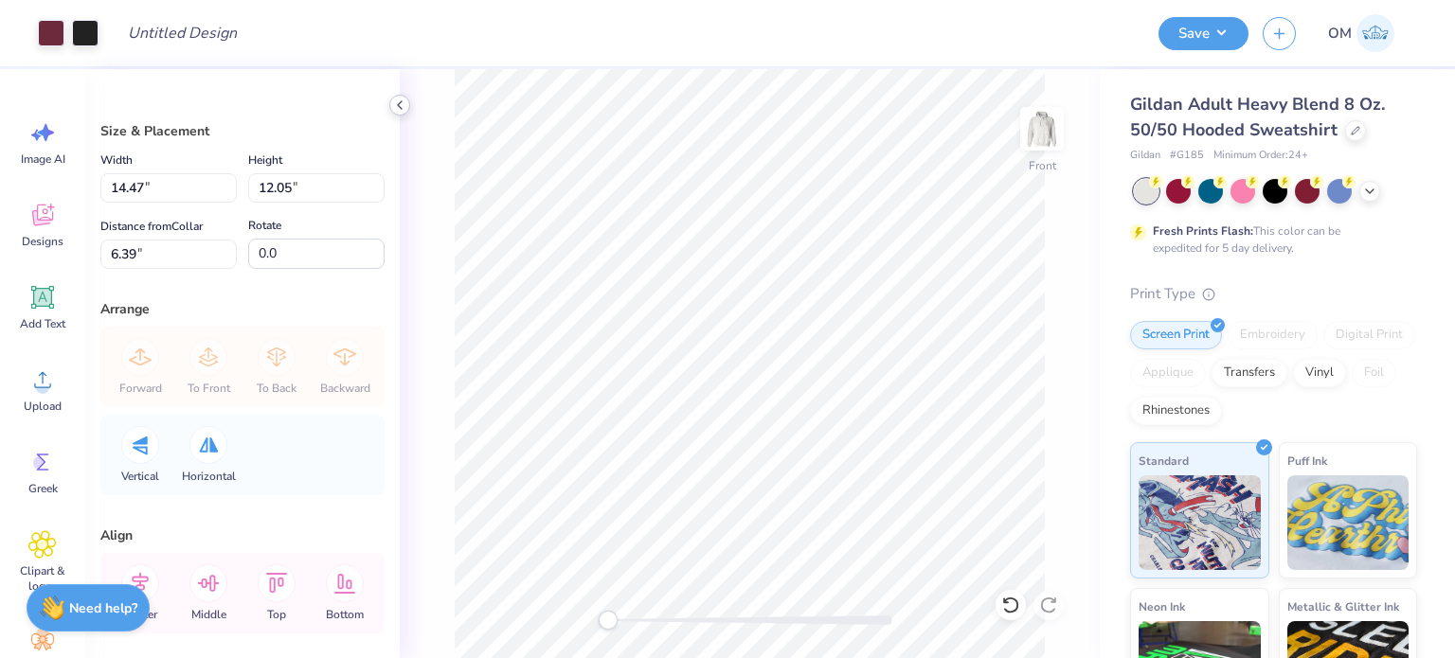
click at [406, 101] on icon at bounding box center [399, 105] width 15 height 15
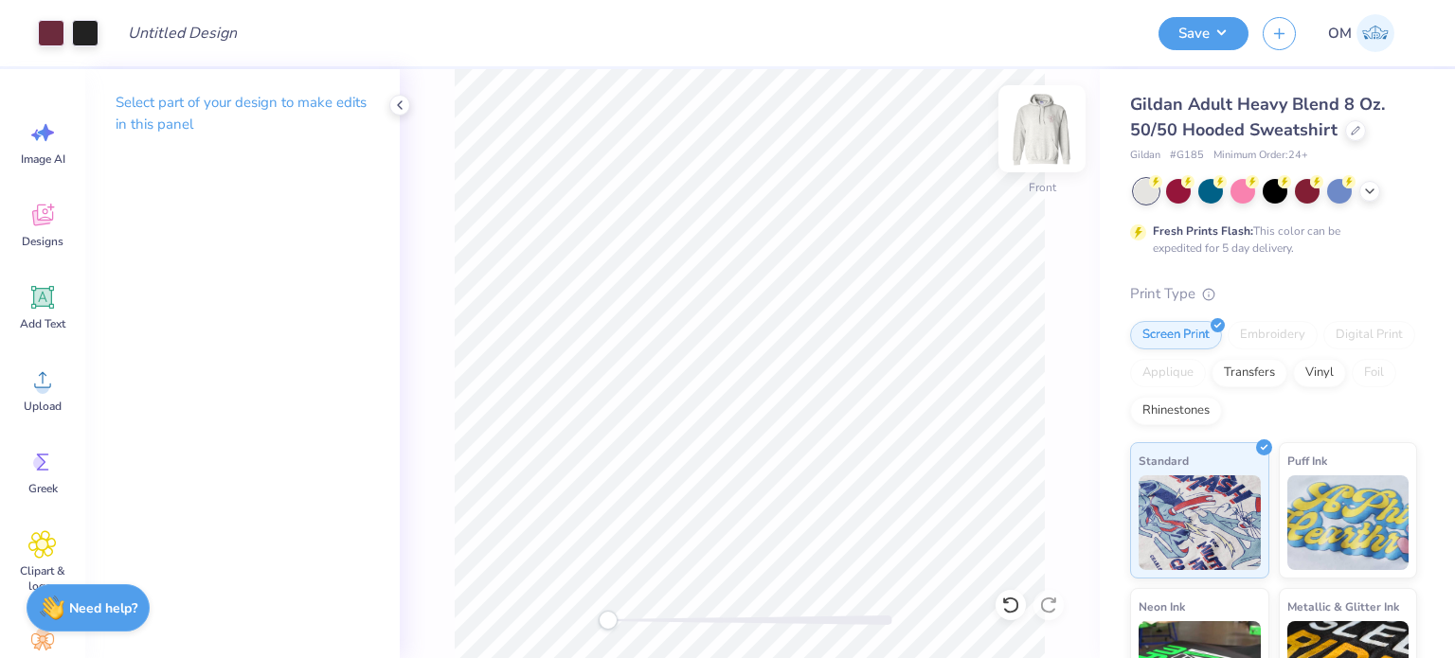
click at [1051, 125] on img at bounding box center [1042, 129] width 76 height 76
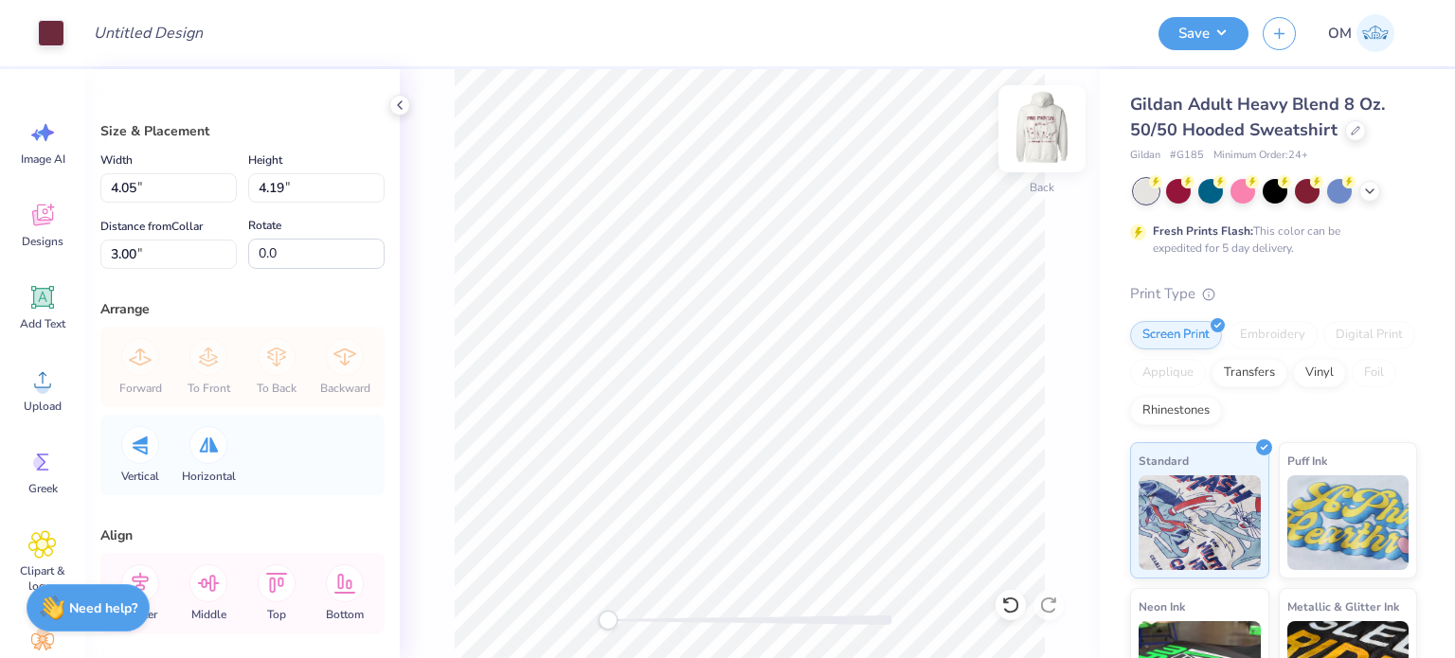
type input "10.10"
type input "10.44"
type input "4.06"
type input "4.20"
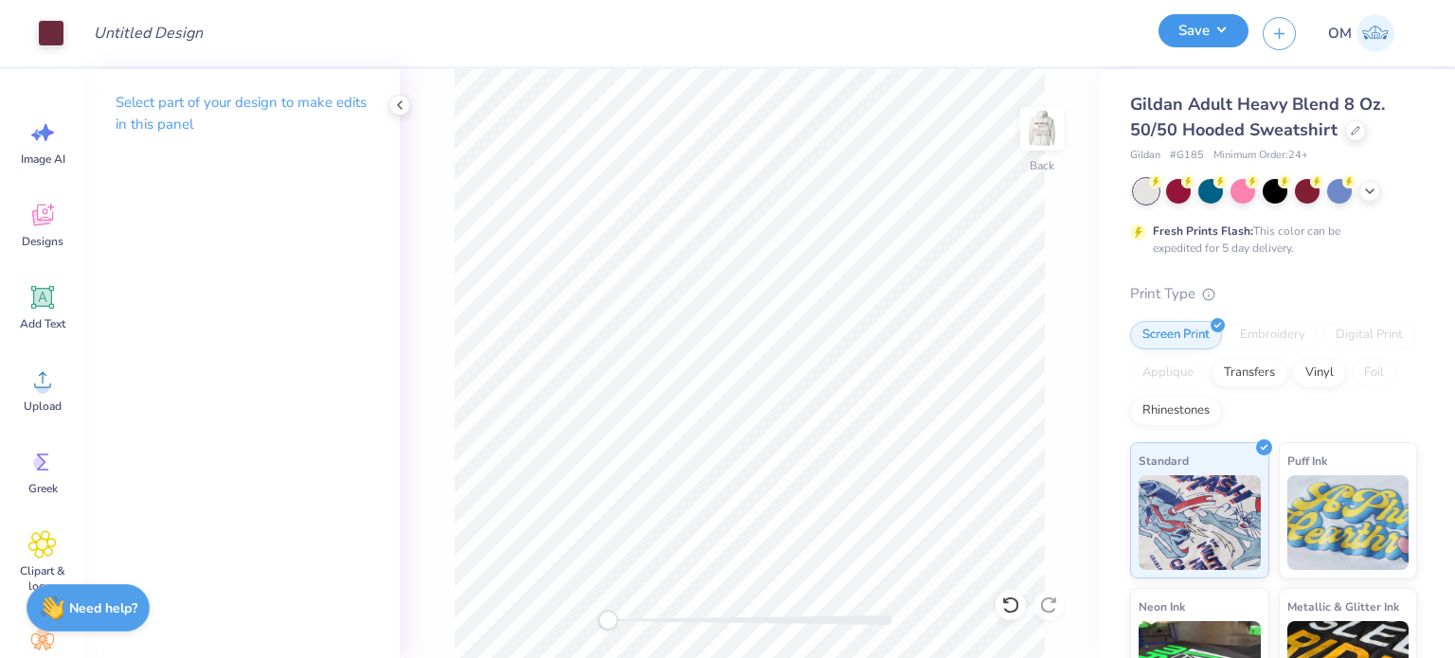
click at [1186, 38] on button "Save" at bounding box center [1203, 30] width 90 height 33
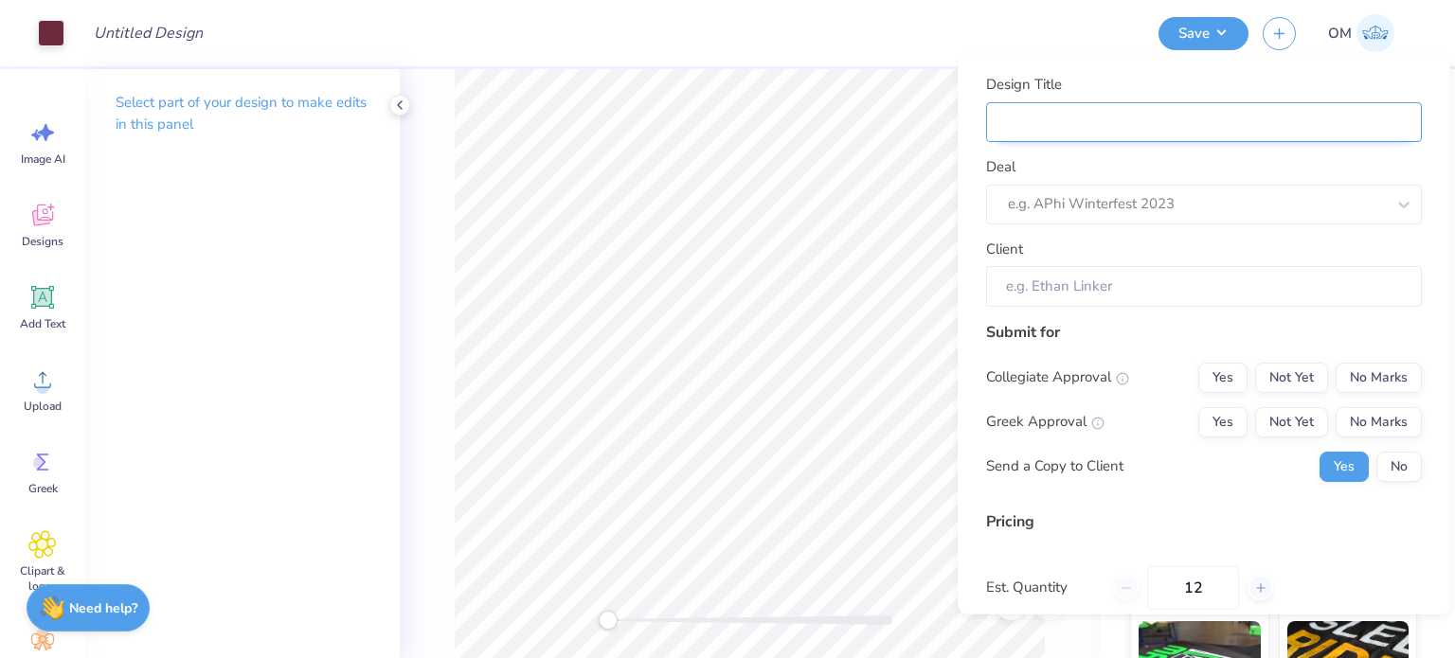
click at [1225, 128] on input "Design Title" at bounding box center [1204, 121] width 436 height 41
type input "M"
type input "Me"
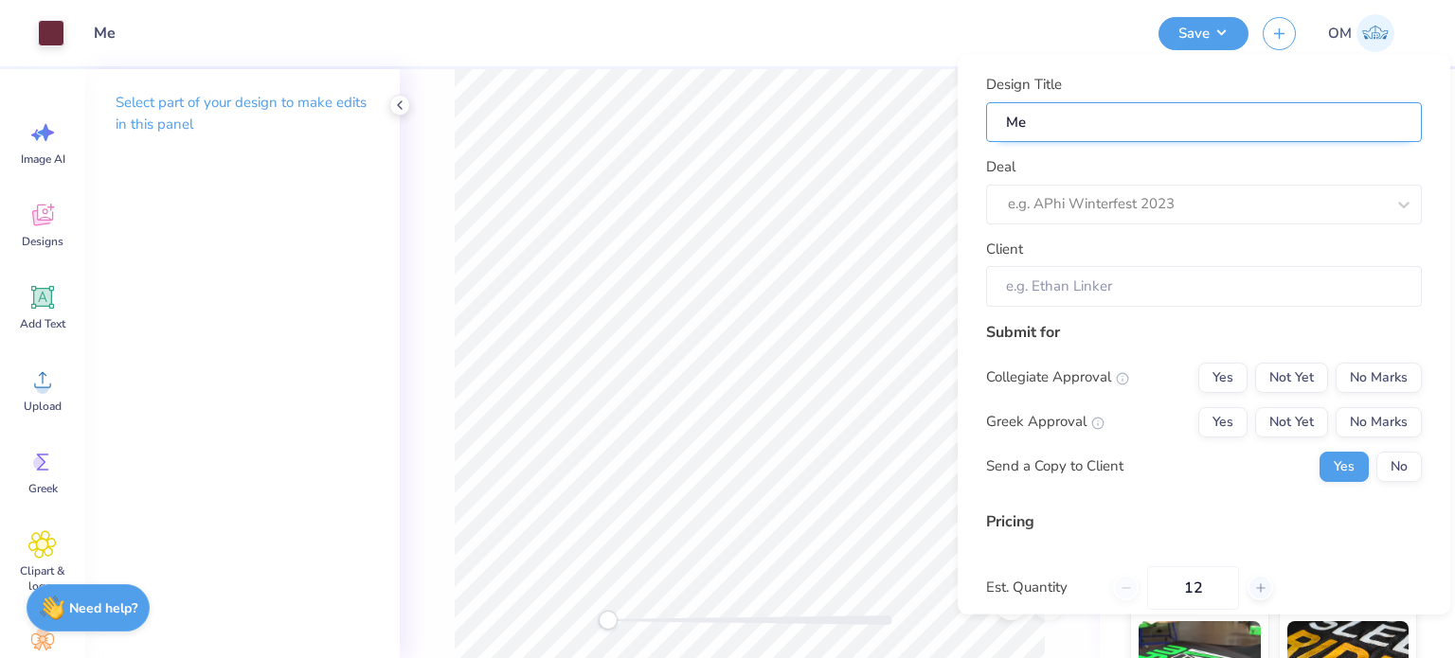
type input "Mer"
type input "Merh"
type input "Merhc"
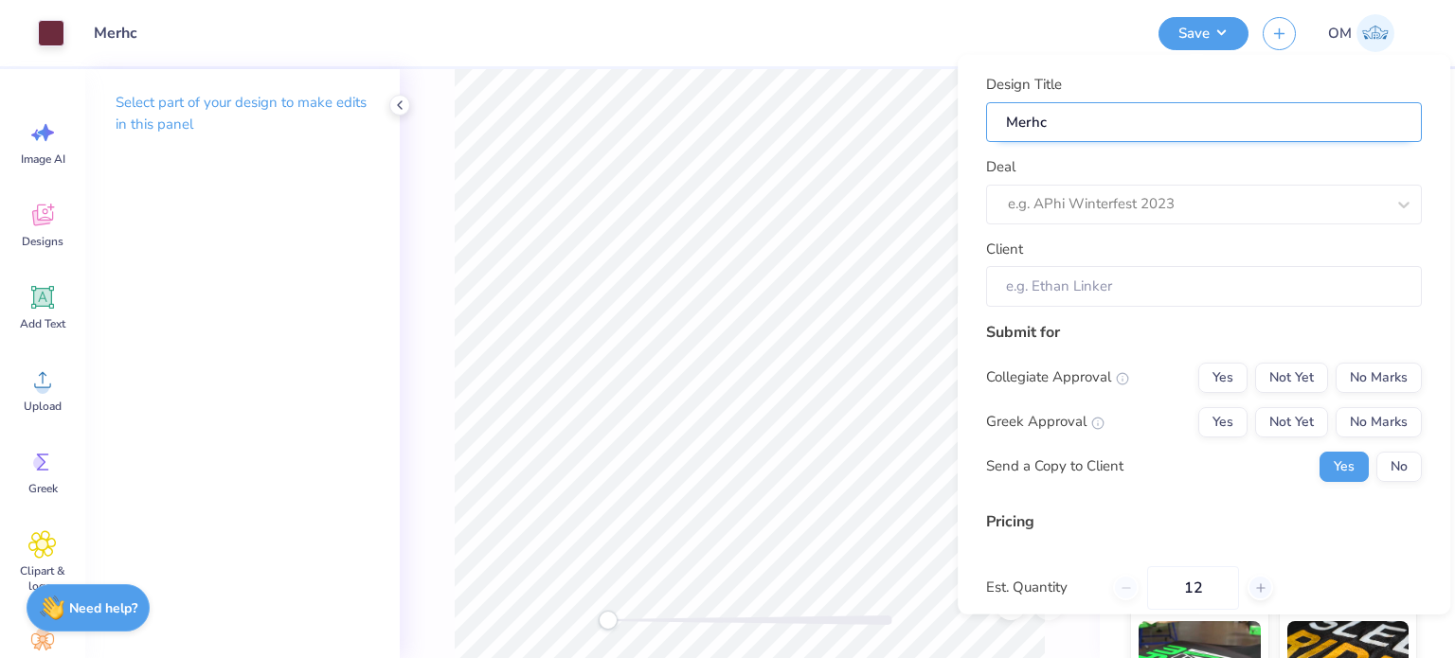
type input "Merhc"
type input "Merh"
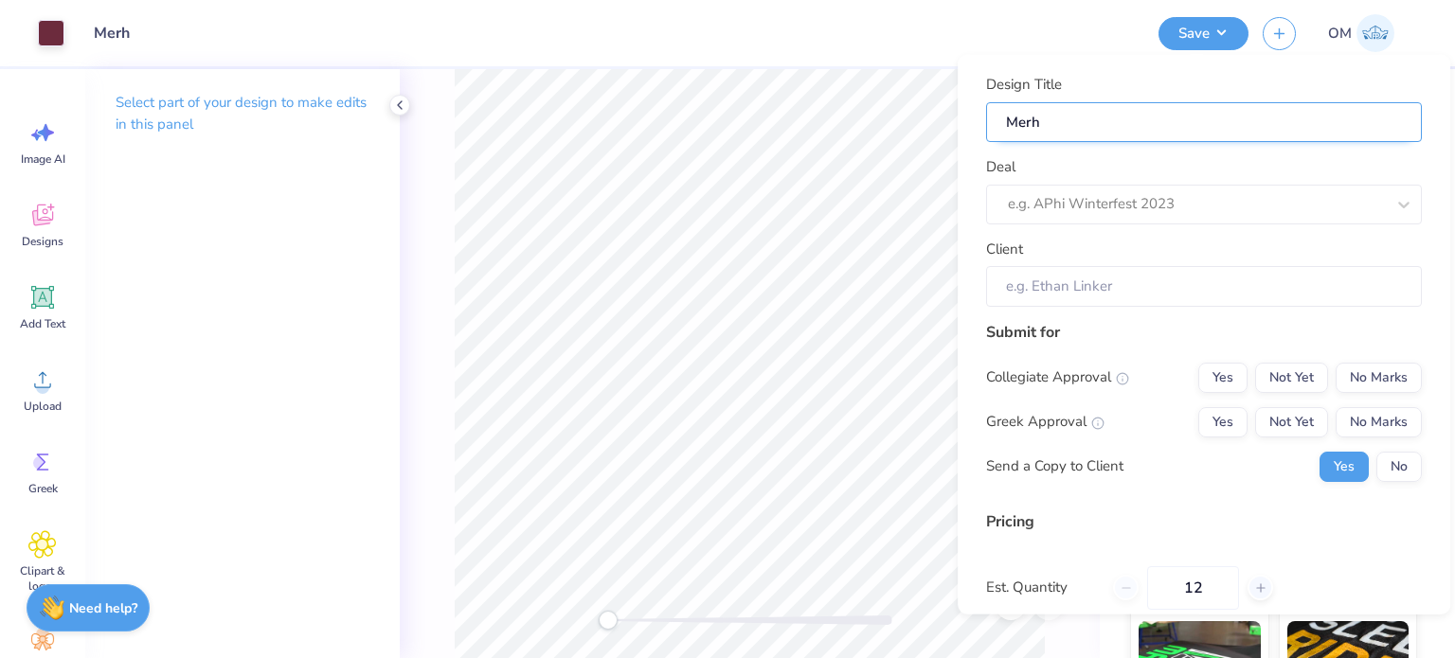
type input "Mer"
type input "Merc"
type input "Merch"
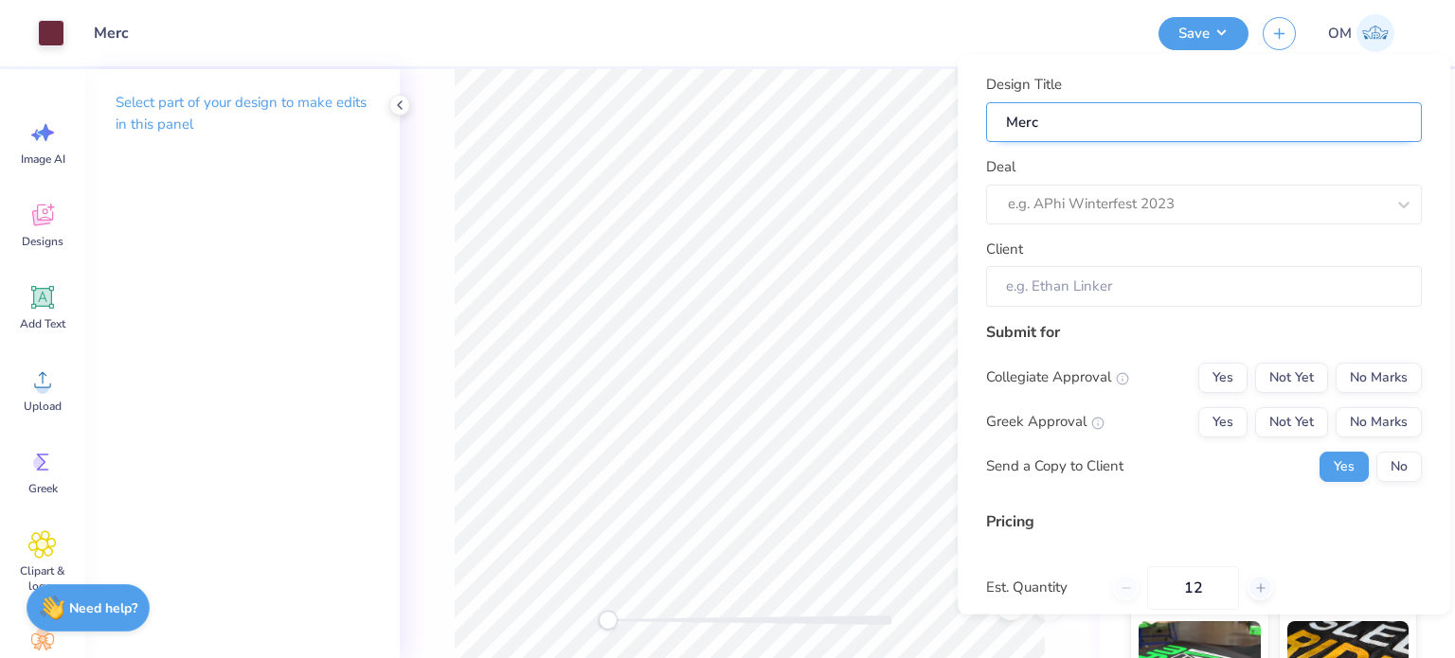
type input "Merch"
type input "Merch f"
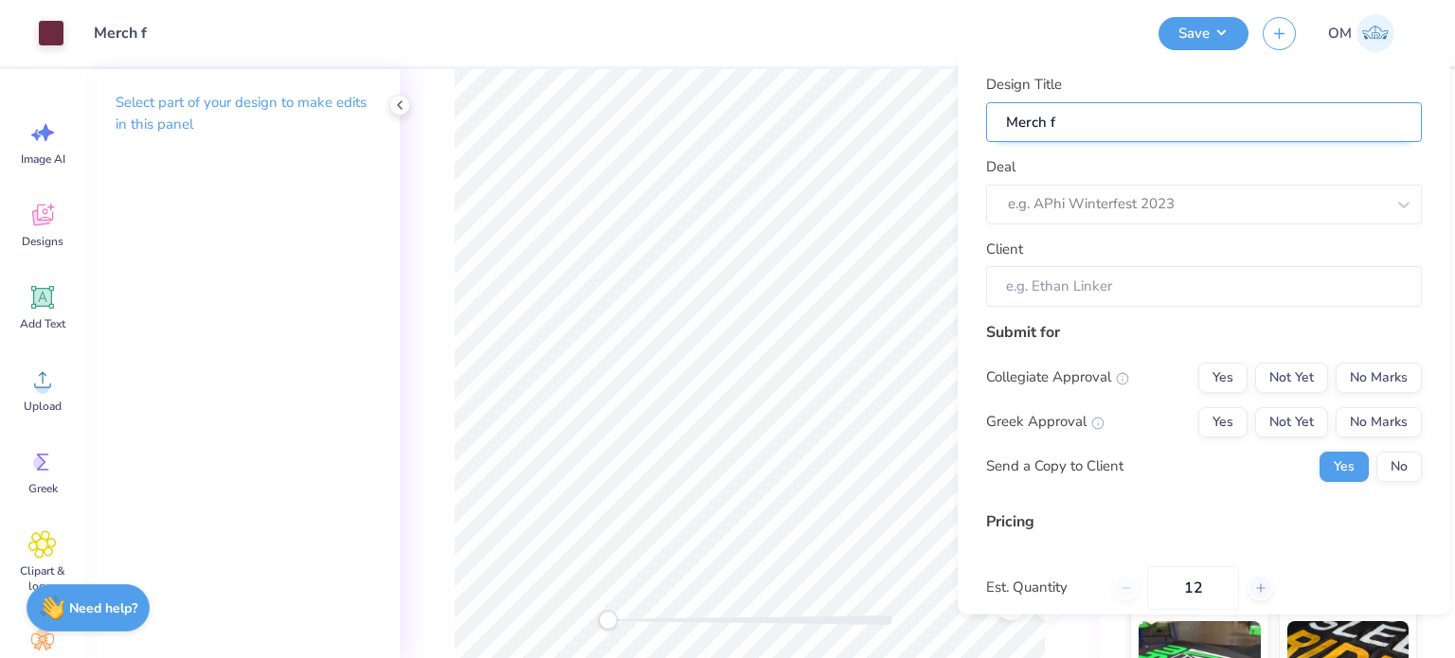
type input "Merch fr"
type input "Merch fro"
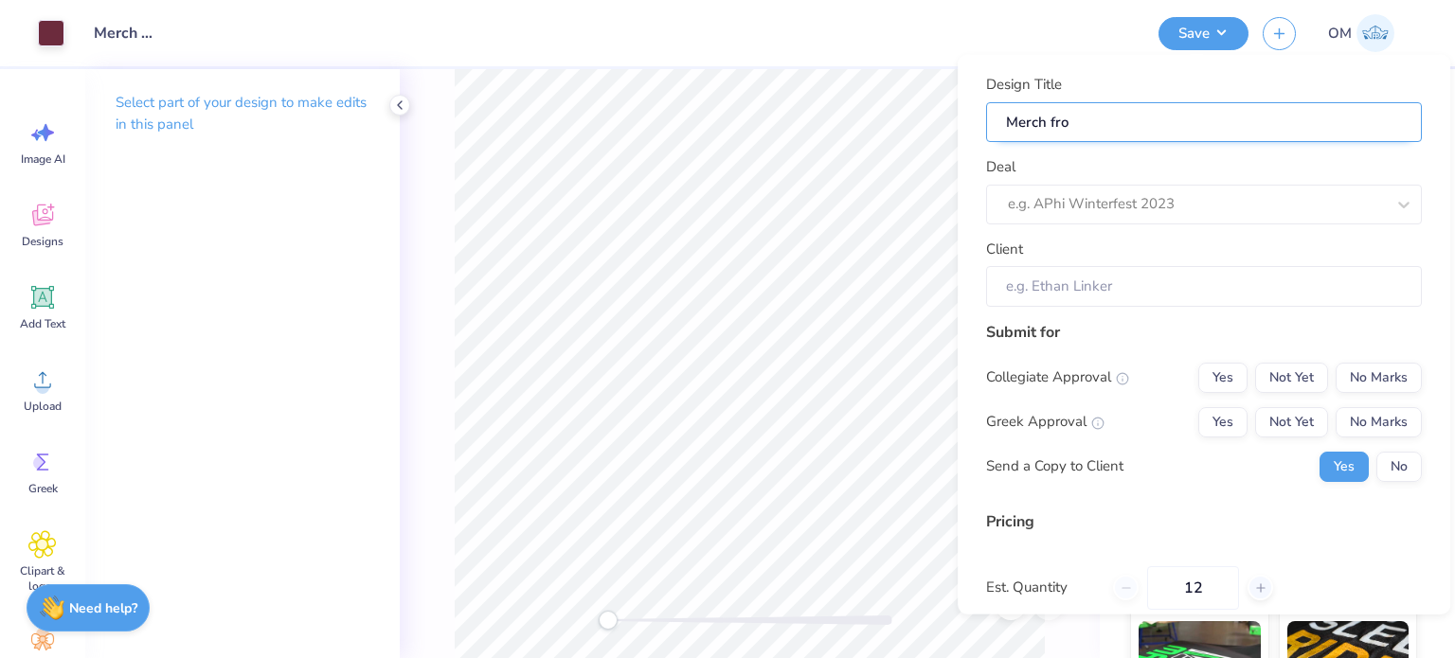
type input "Merch fro"
type input "Merch fr"
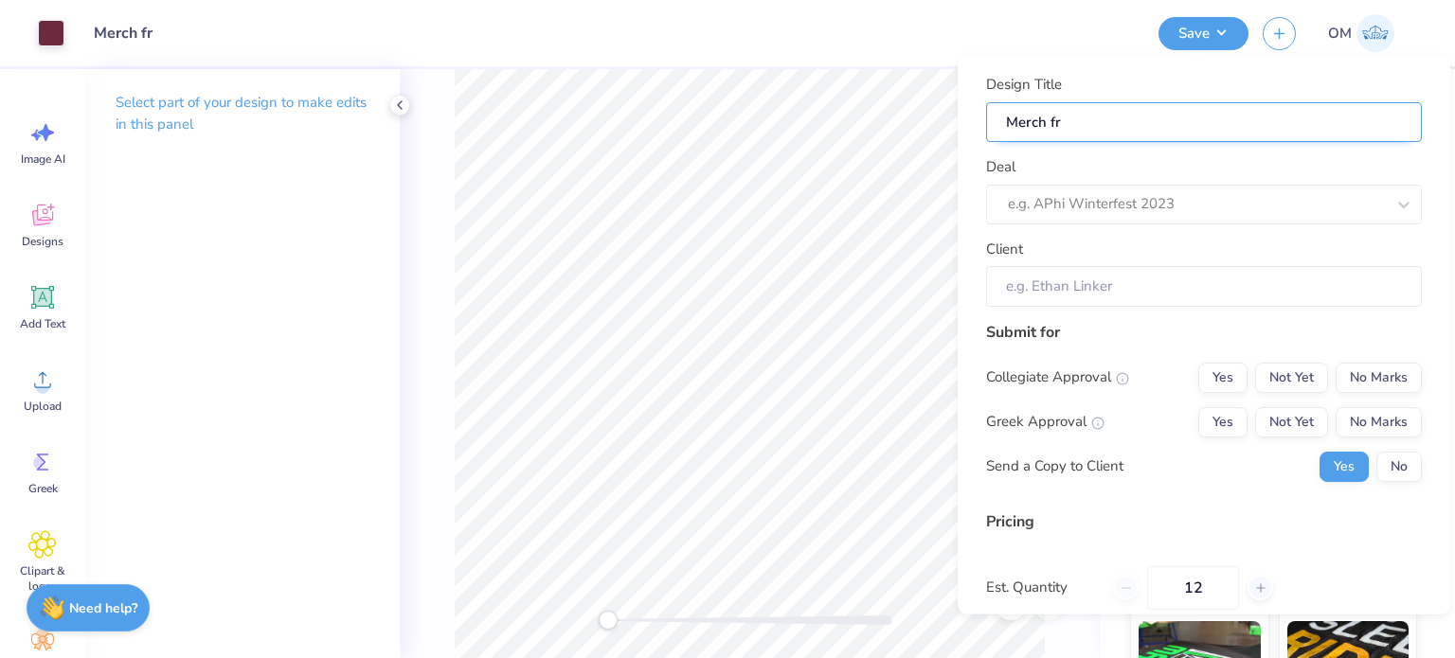
type input "Merch f"
type input "Merch fo"
type input "Merch for"
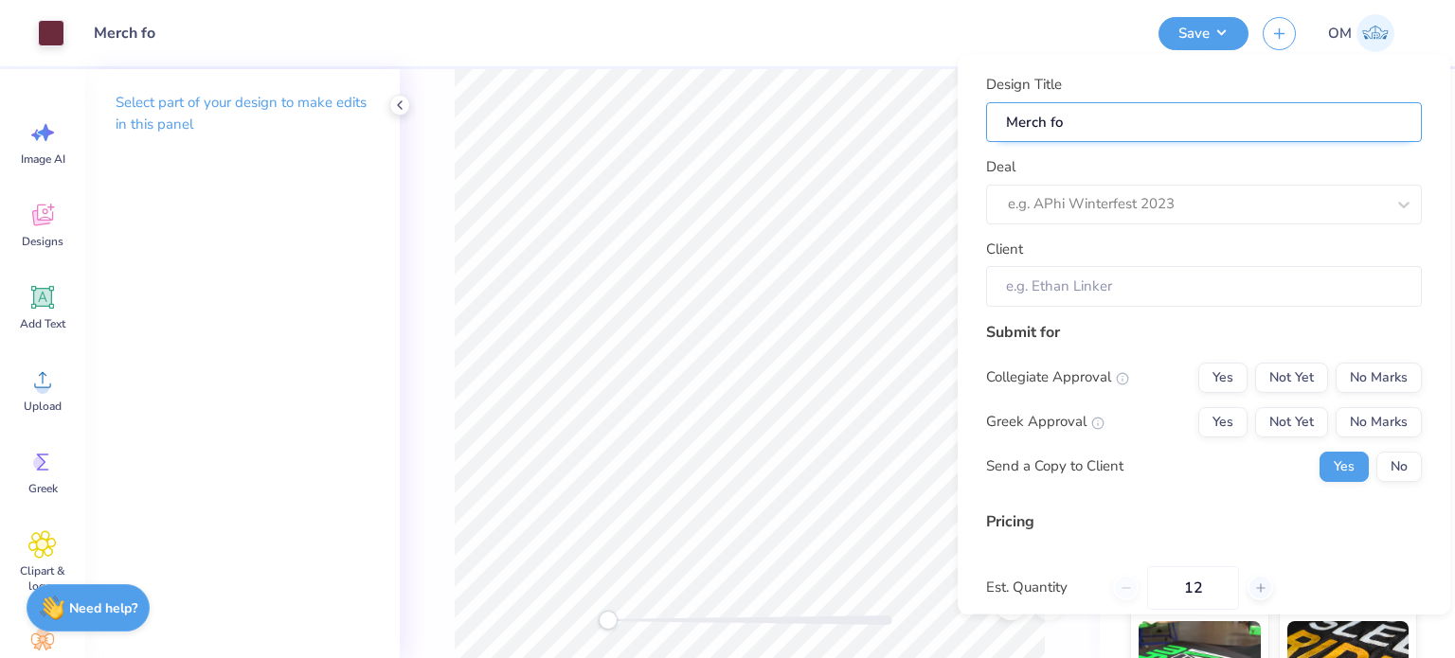
type input "Merch for"
paste input "414359"
type input "Merch for 414359"
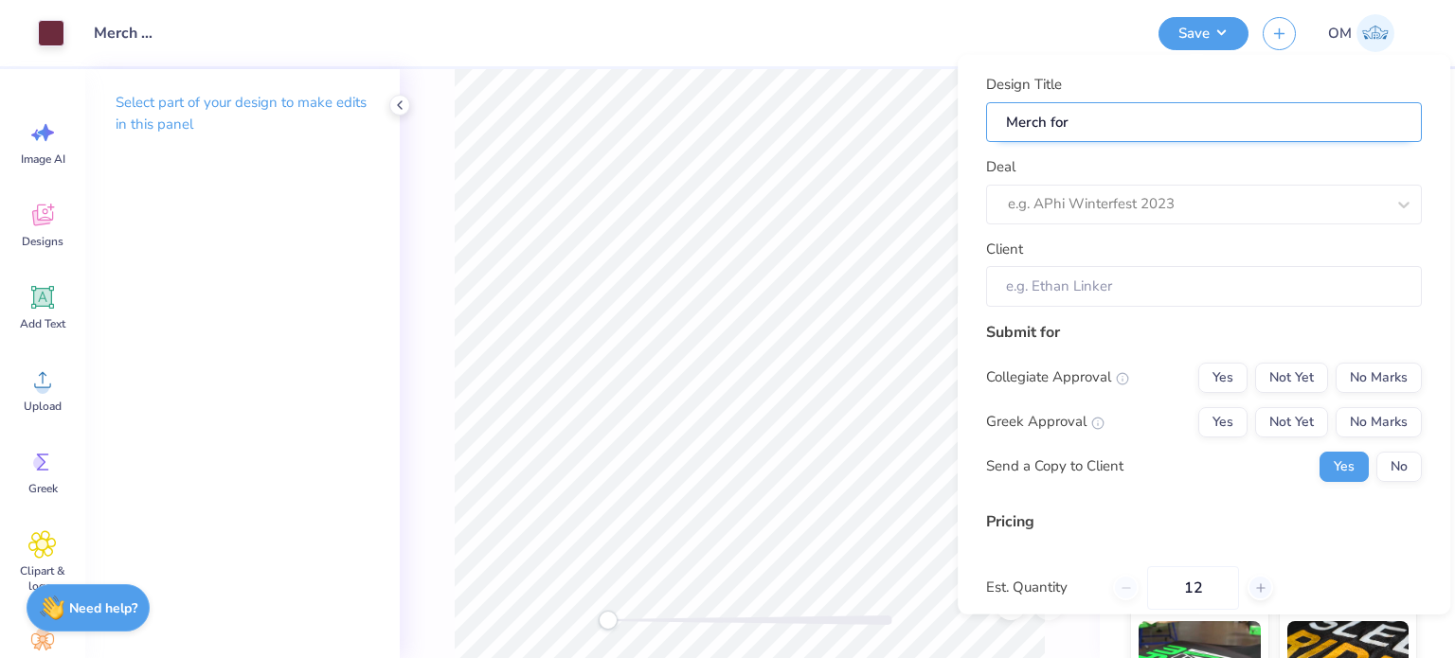
type input "Merch for 414359"
type input "Merch for"
paste input "Pre Dental Society"
type input "Merch for Pre Dental Society"
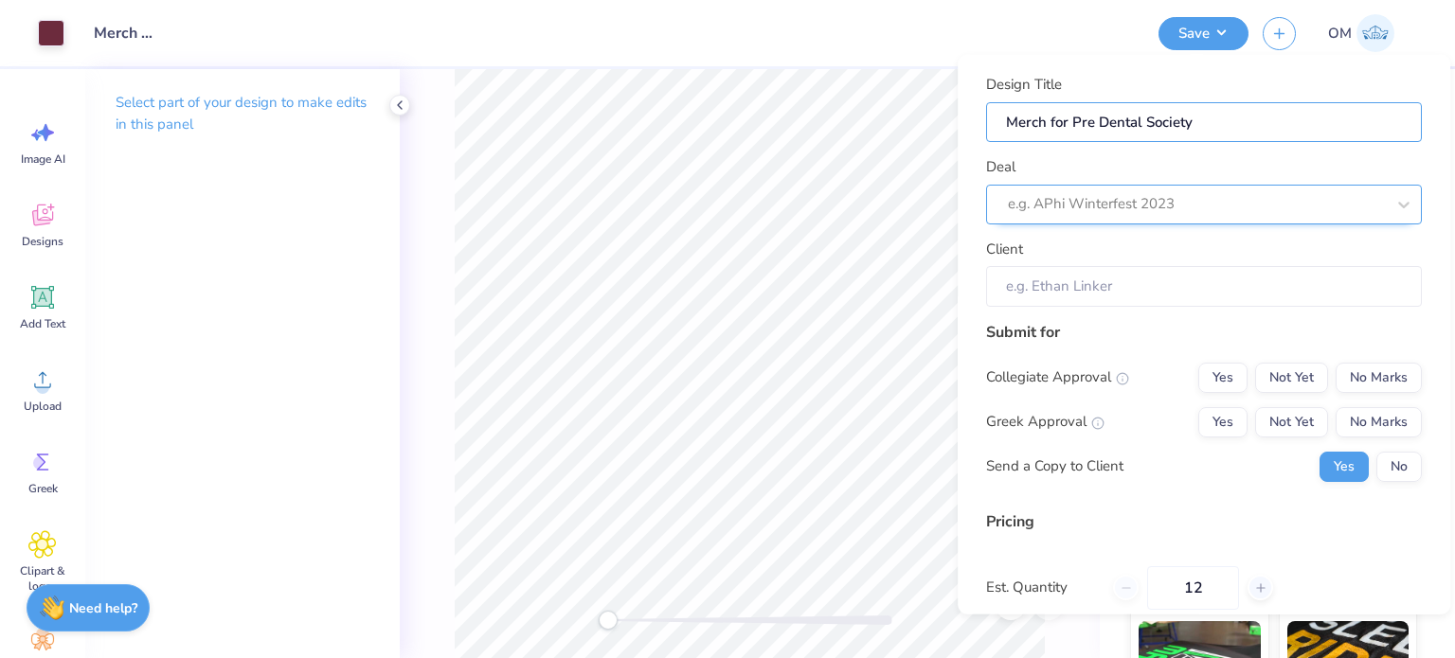
type input "Merch for Pre Dental Society"
click at [1084, 188] on div "e.g. APhi Winterfest 2023" at bounding box center [1204, 204] width 436 height 40
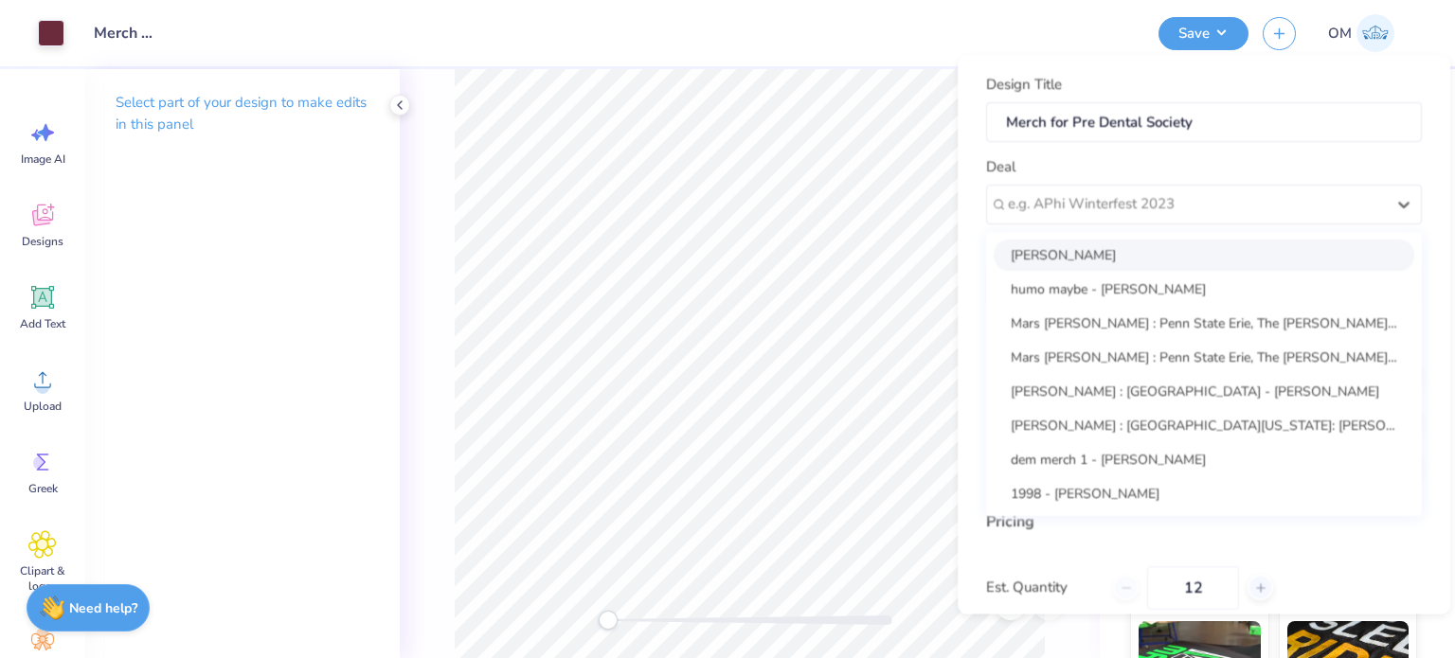
click at [1108, 269] on div "Sage Lilley" at bounding box center [1204, 254] width 421 height 31
type input "Sage Lilley"
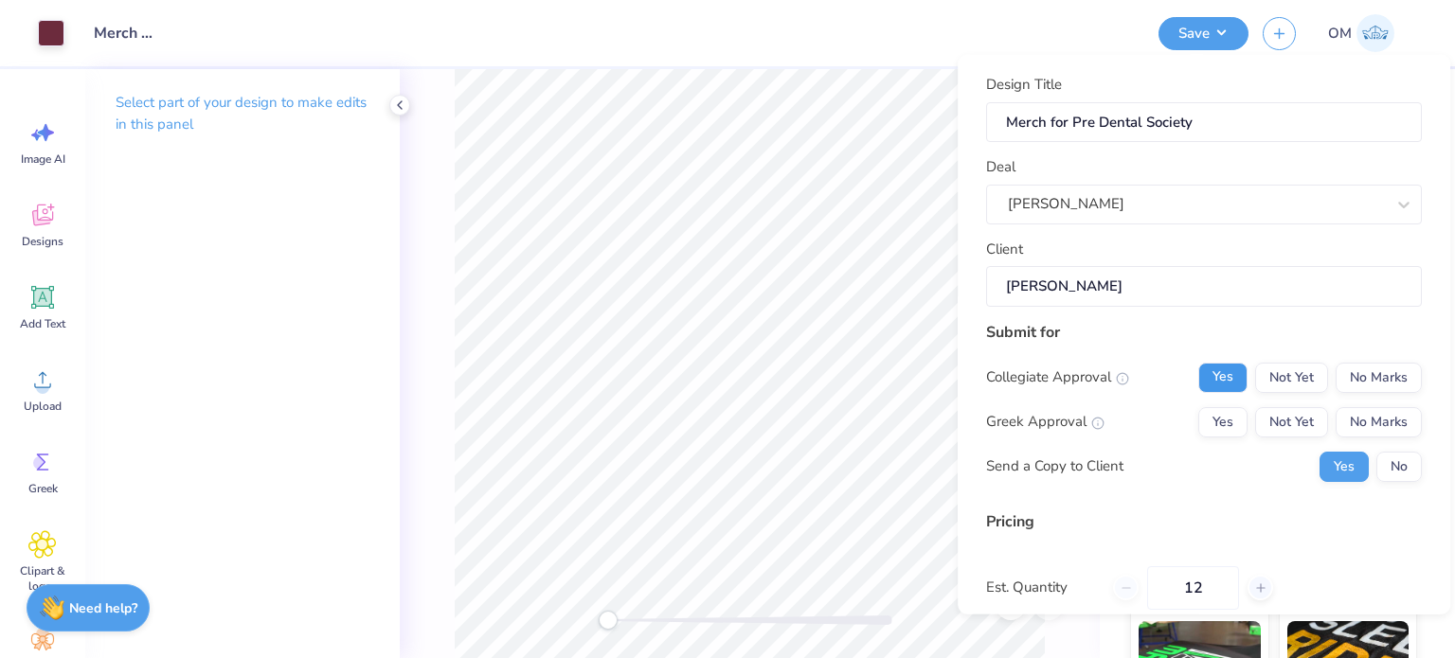
click at [1230, 374] on button "Yes" at bounding box center [1222, 377] width 49 height 30
click at [1386, 422] on button "No Marks" at bounding box center [1379, 421] width 86 height 30
type input "$52.48"
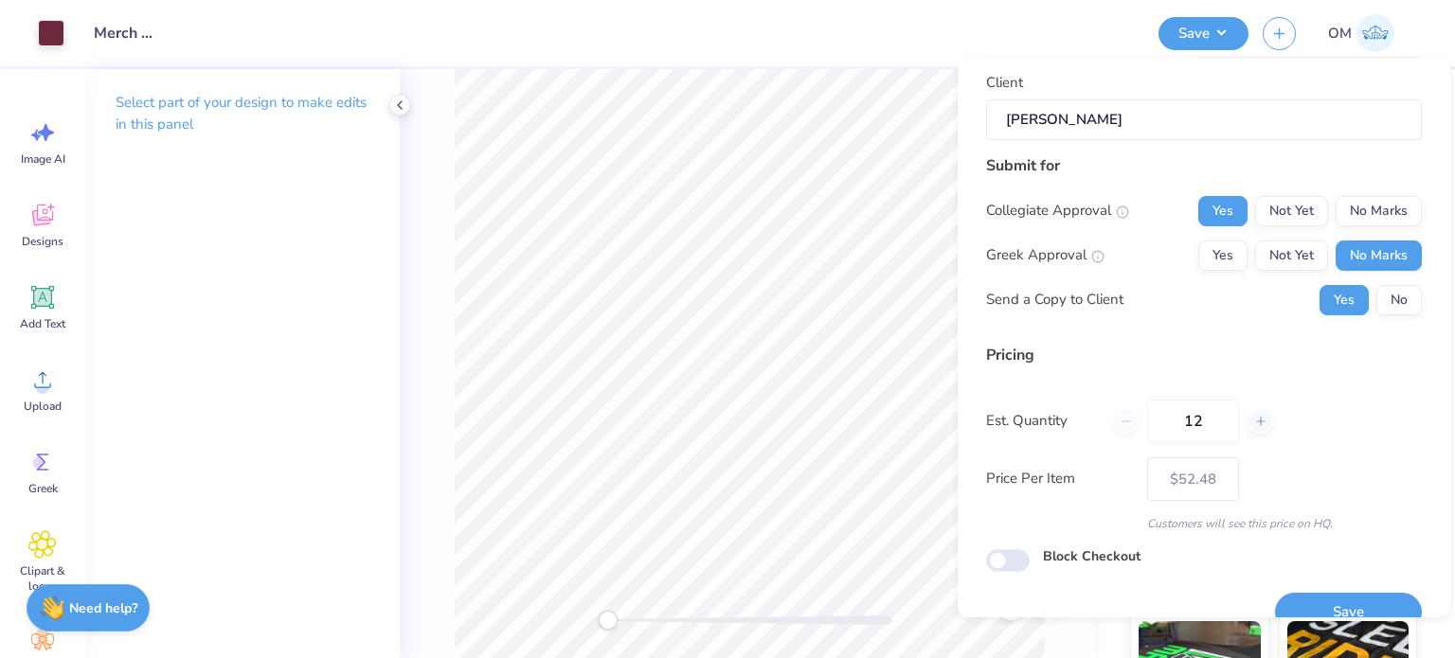
scroll to position [171, 0]
click at [1224, 416] on input "12" at bounding box center [1193, 420] width 92 height 44
type input "1"
type input "048"
type input "$30.61"
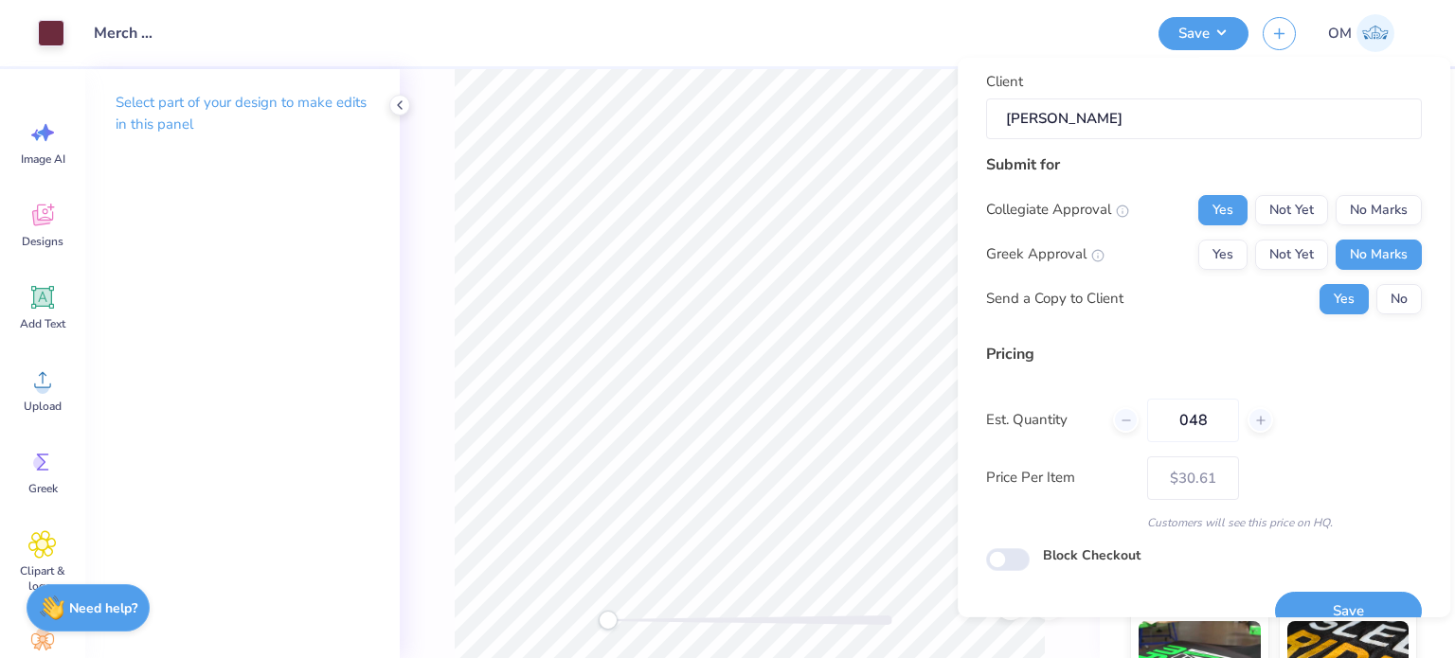
type input "048"
click at [1307, 459] on div "Price Per Item $30.61" at bounding box center [1204, 478] width 436 height 44
click at [1312, 599] on button "Save" at bounding box center [1348, 611] width 147 height 39
type input "– –"
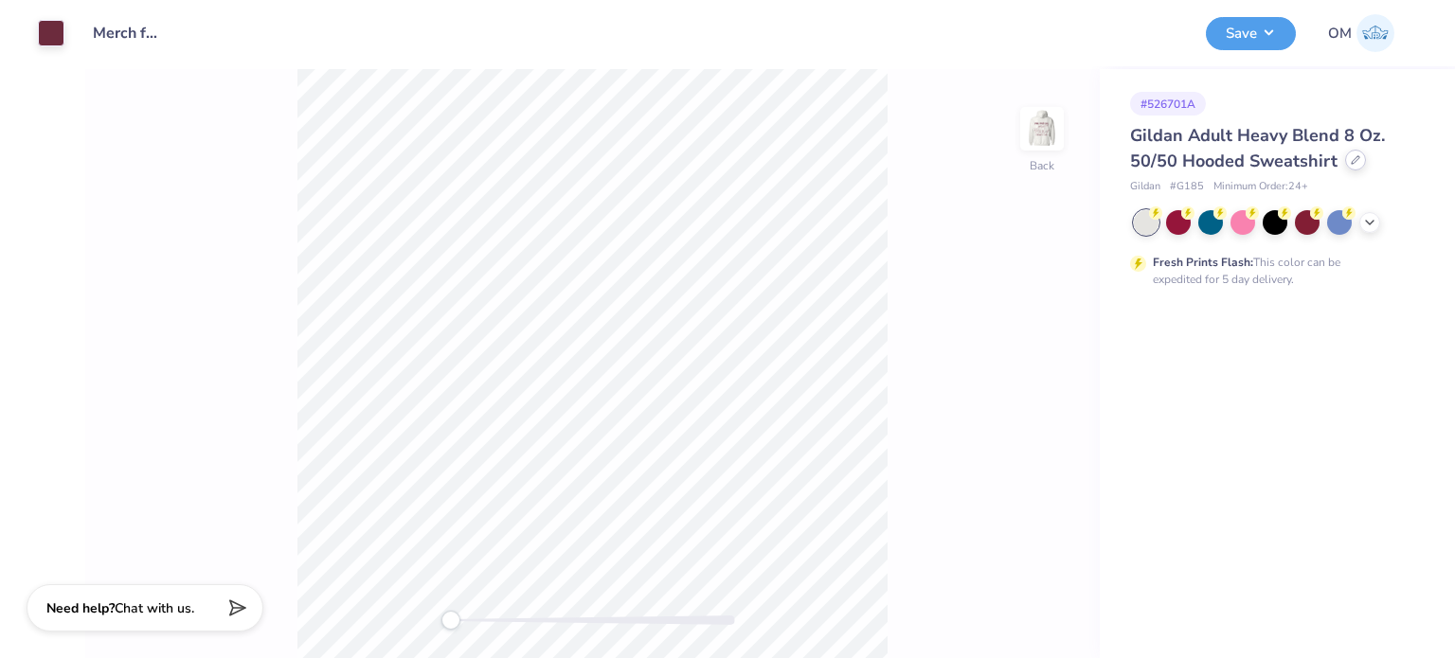
click at [1347, 166] on div at bounding box center [1355, 160] width 21 height 21
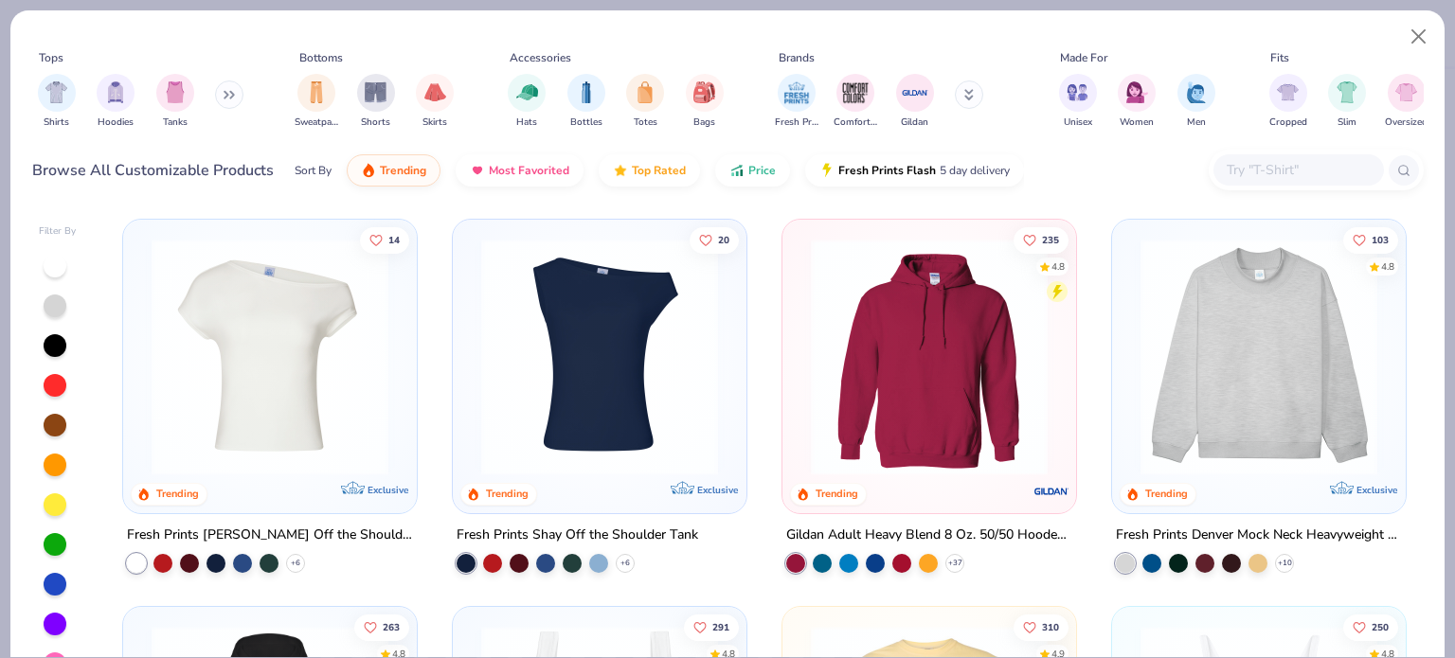
click at [1246, 159] on input "text" at bounding box center [1298, 170] width 146 height 22
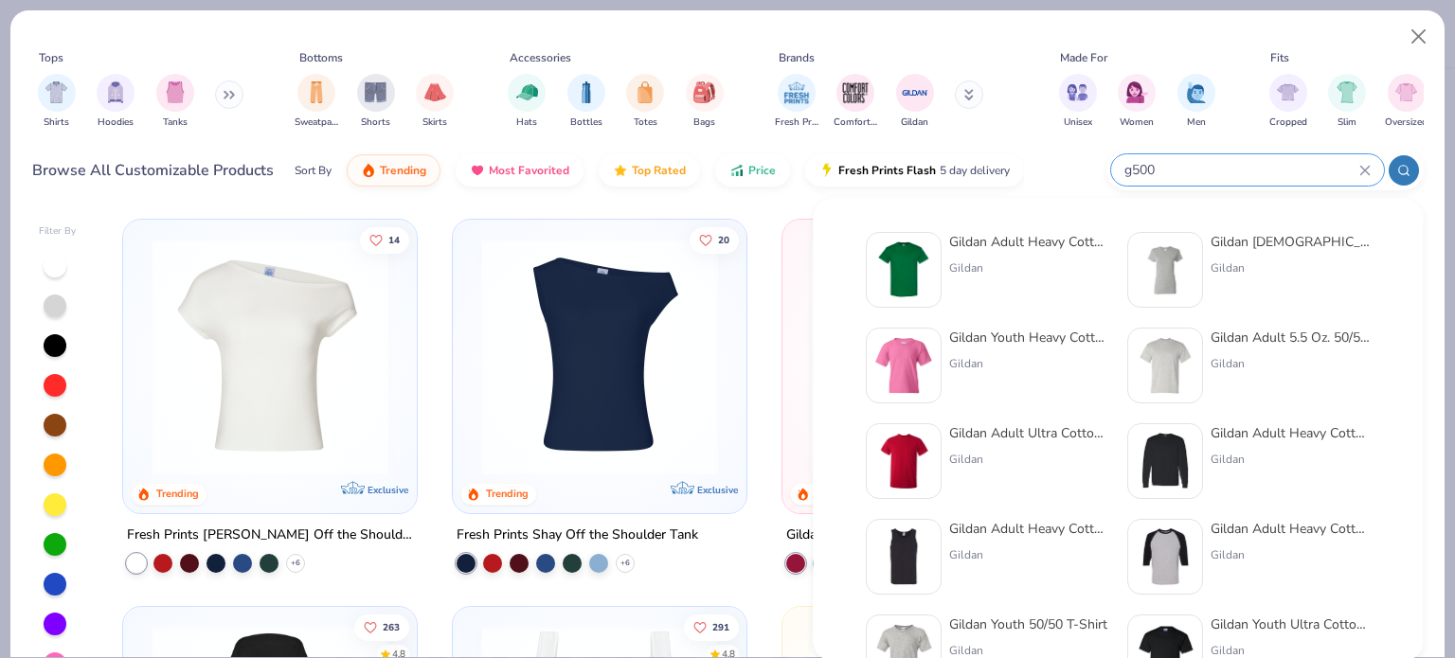
type input "g500"
click at [958, 230] on div "Gildan Adult Heavy Cotton T-Shirt Gildan Gildan [DEMOGRAPHIC_DATA]' Heavy Cotto…" at bounding box center [1118, 509] width 546 height 573
click at [955, 237] on div "Gildan Adult Heavy Cotton T-Shirt" at bounding box center [1028, 242] width 159 height 20
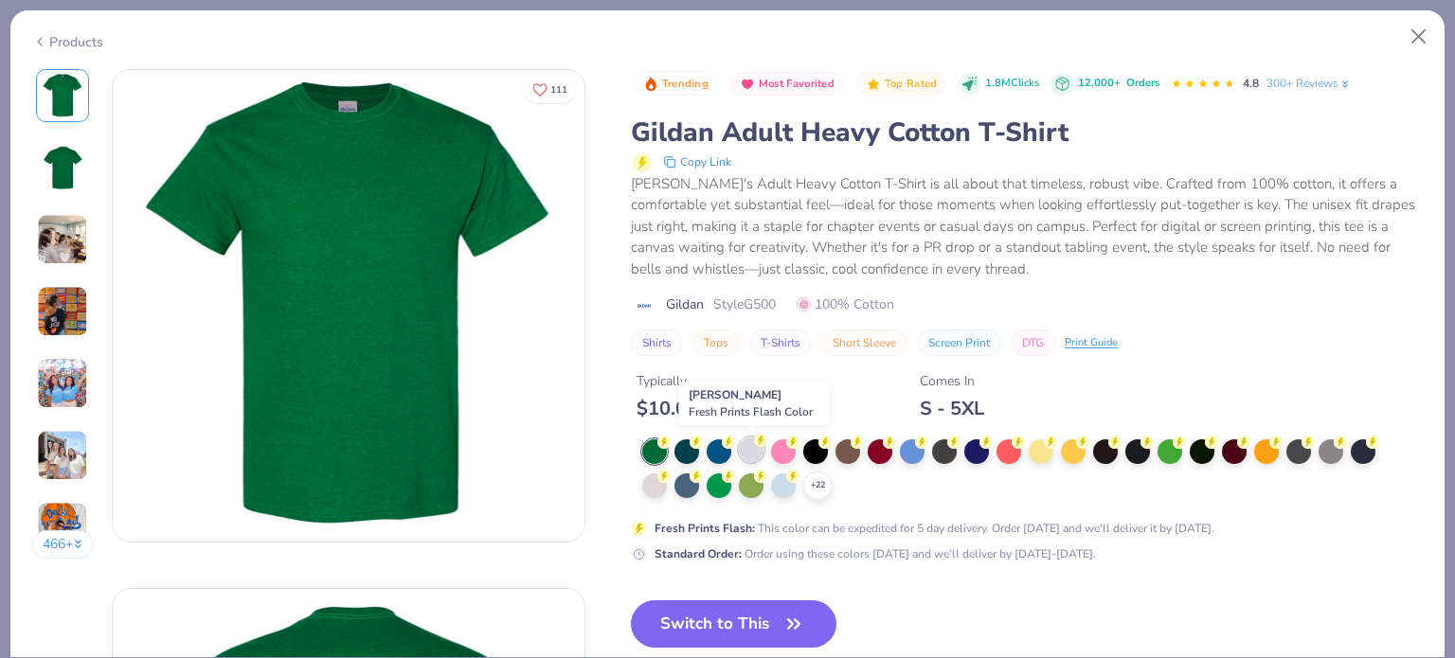
click at [752, 443] on div at bounding box center [751, 450] width 25 height 25
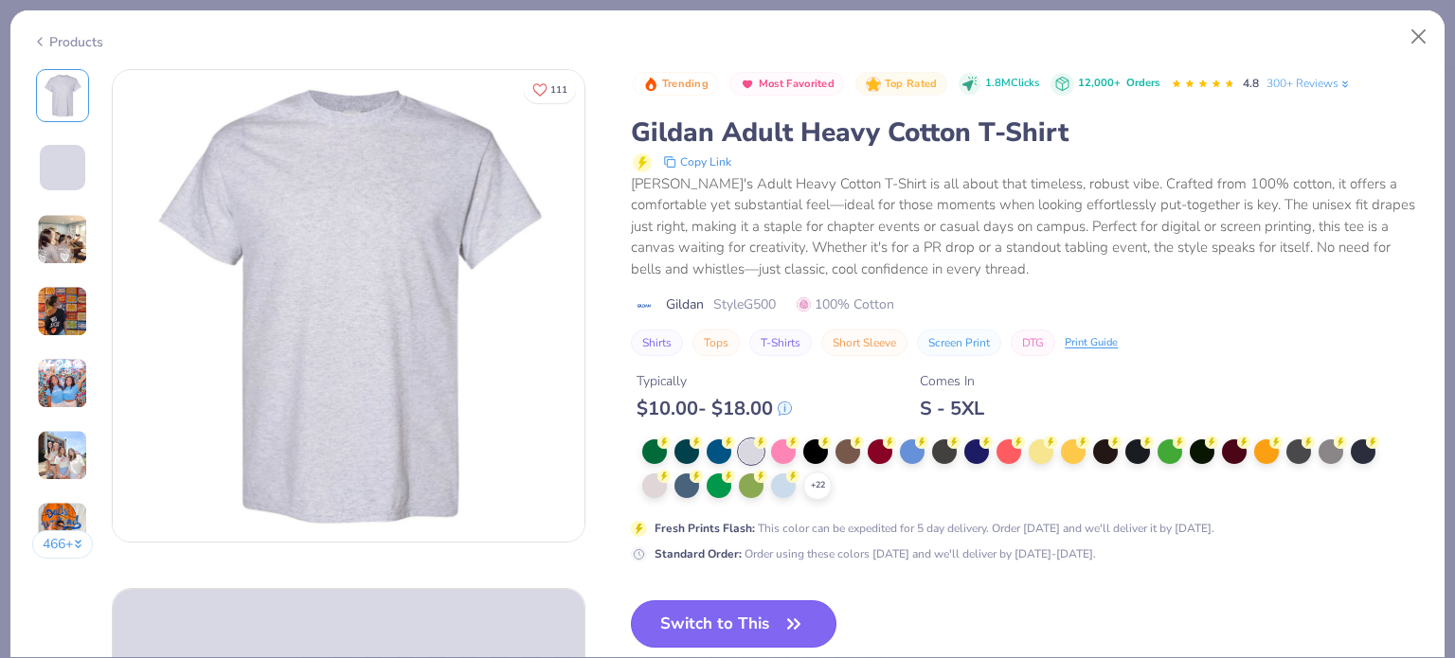
click at [693, 633] on button "Switch to This" at bounding box center [734, 624] width 206 height 47
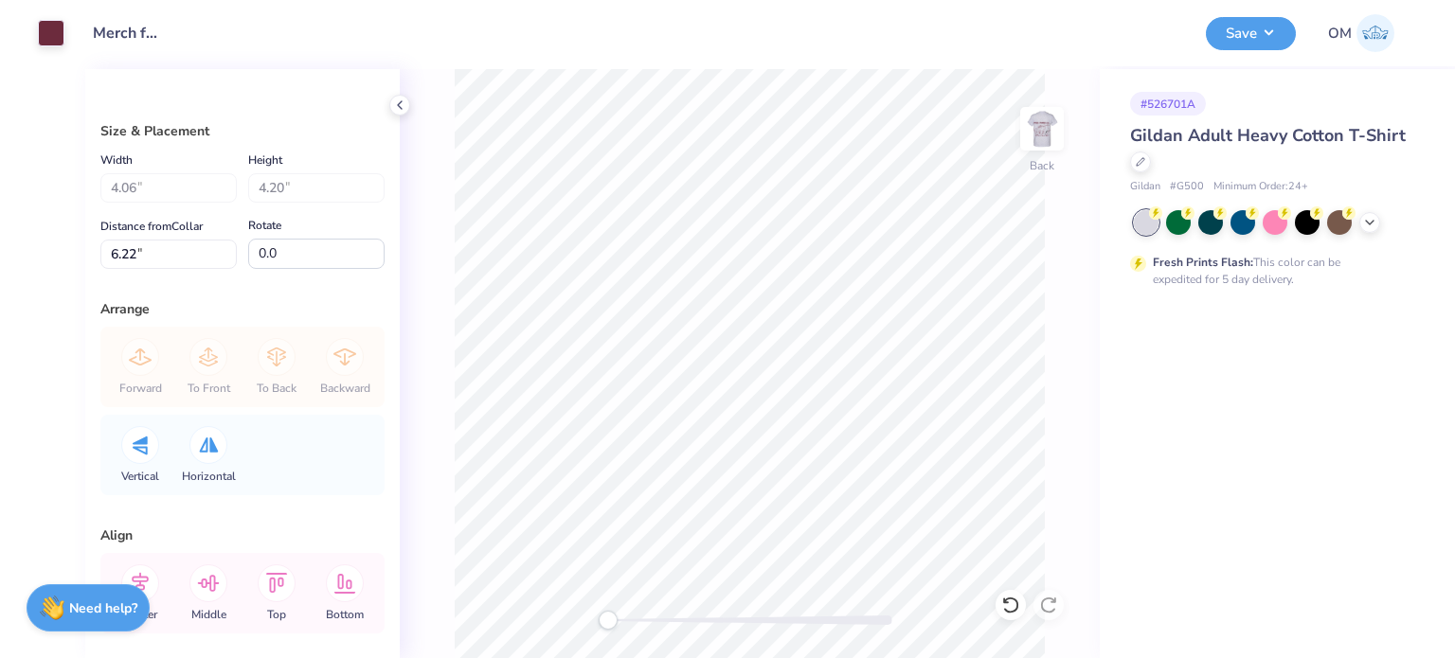
click at [947, 59] on div "Design Title Merch for Pre Dental Society" at bounding box center [635, 33] width 1113 height 66
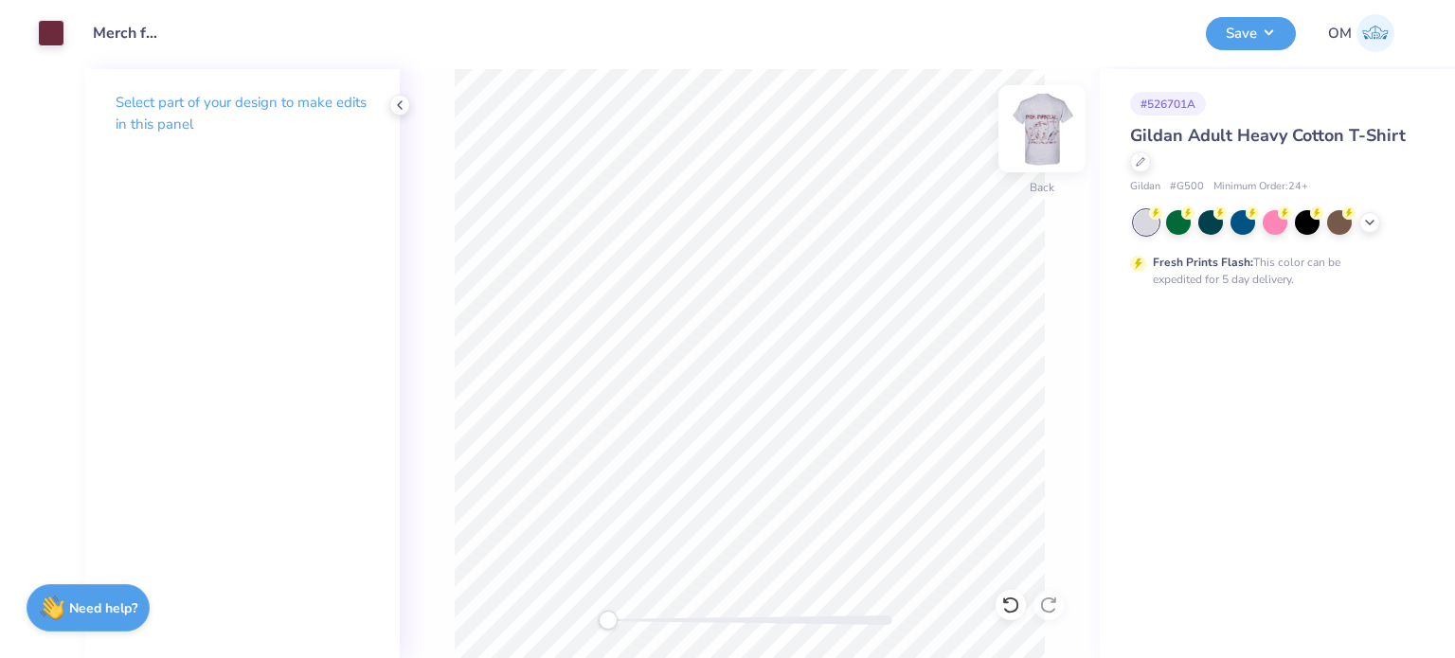
click at [1068, 132] on img at bounding box center [1042, 129] width 76 height 76
click at [1250, 32] on button "Save" at bounding box center [1251, 30] width 90 height 33
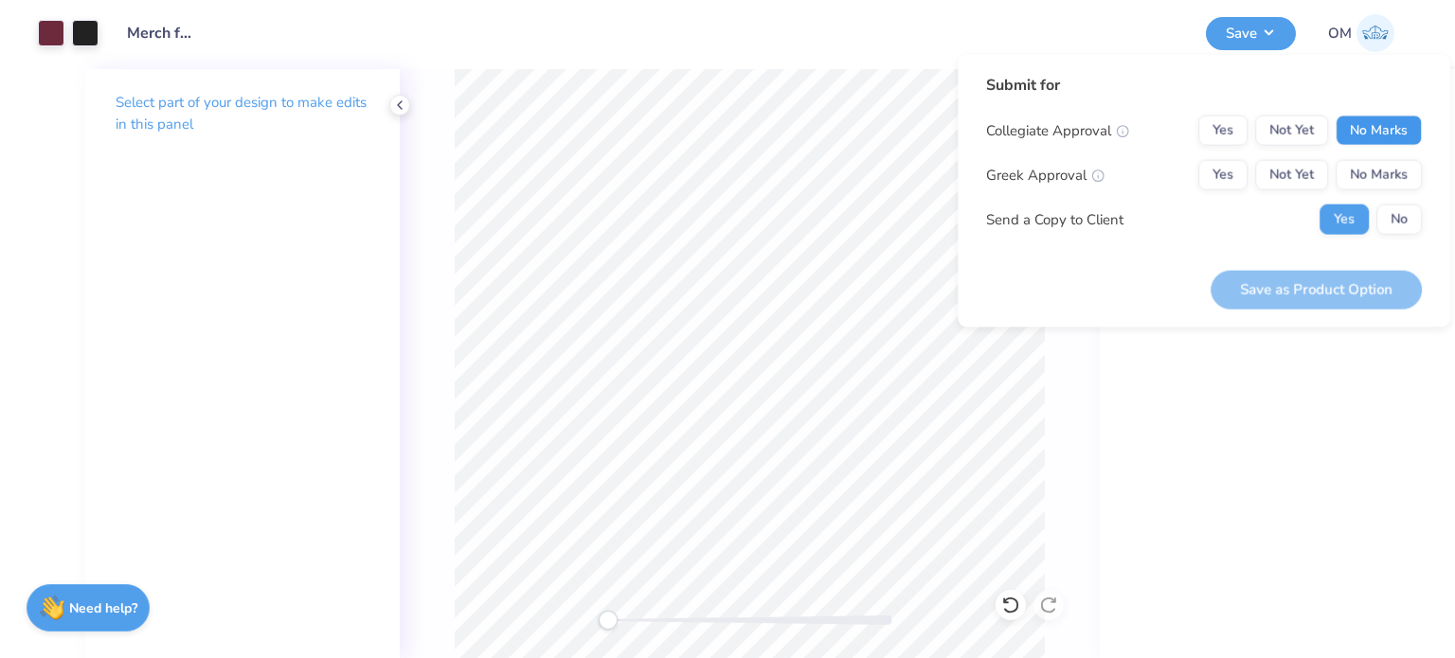
click at [1374, 124] on button "No Marks" at bounding box center [1379, 131] width 86 height 30
click at [1228, 139] on button "Yes" at bounding box center [1222, 131] width 49 height 30
click at [1387, 179] on button "No Marks" at bounding box center [1379, 175] width 86 height 30
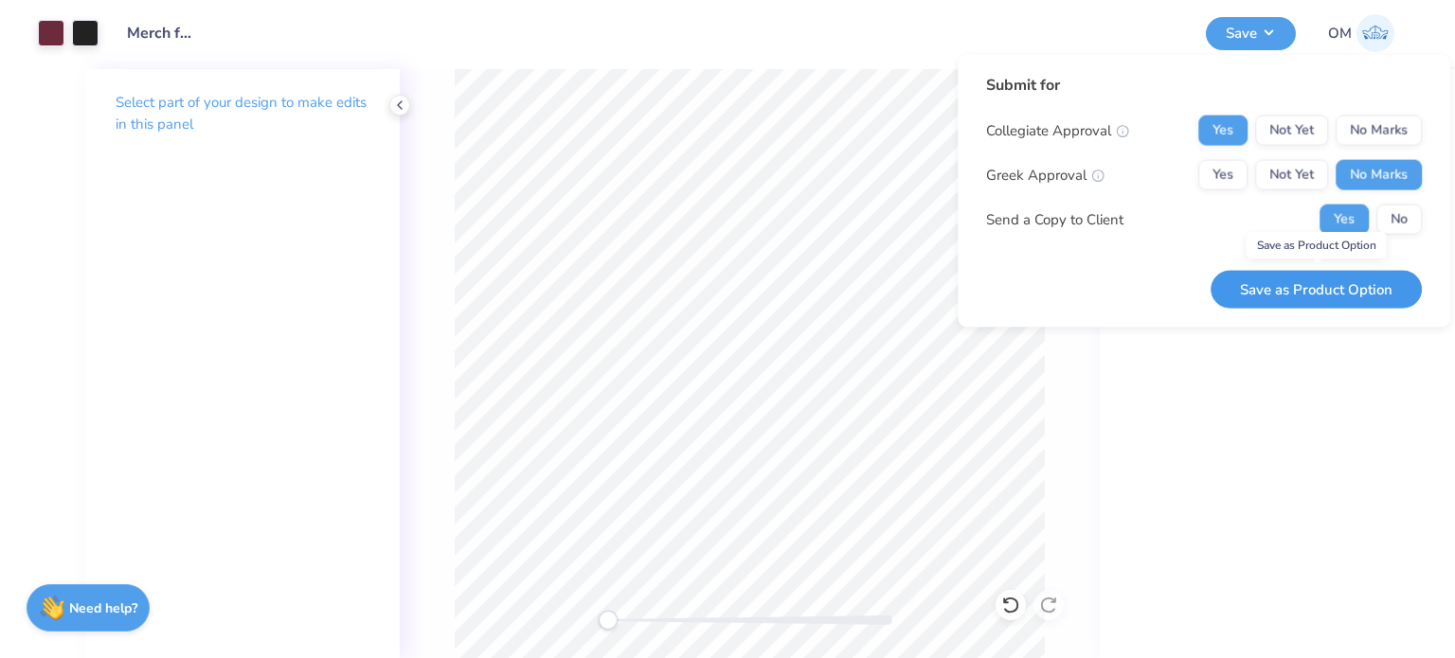
click at [1284, 276] on button "Save as Product Option" at bounding box center [1316, 289] width 211 height 39
